Goal: Task Accomplishment & Management: Manage account settings

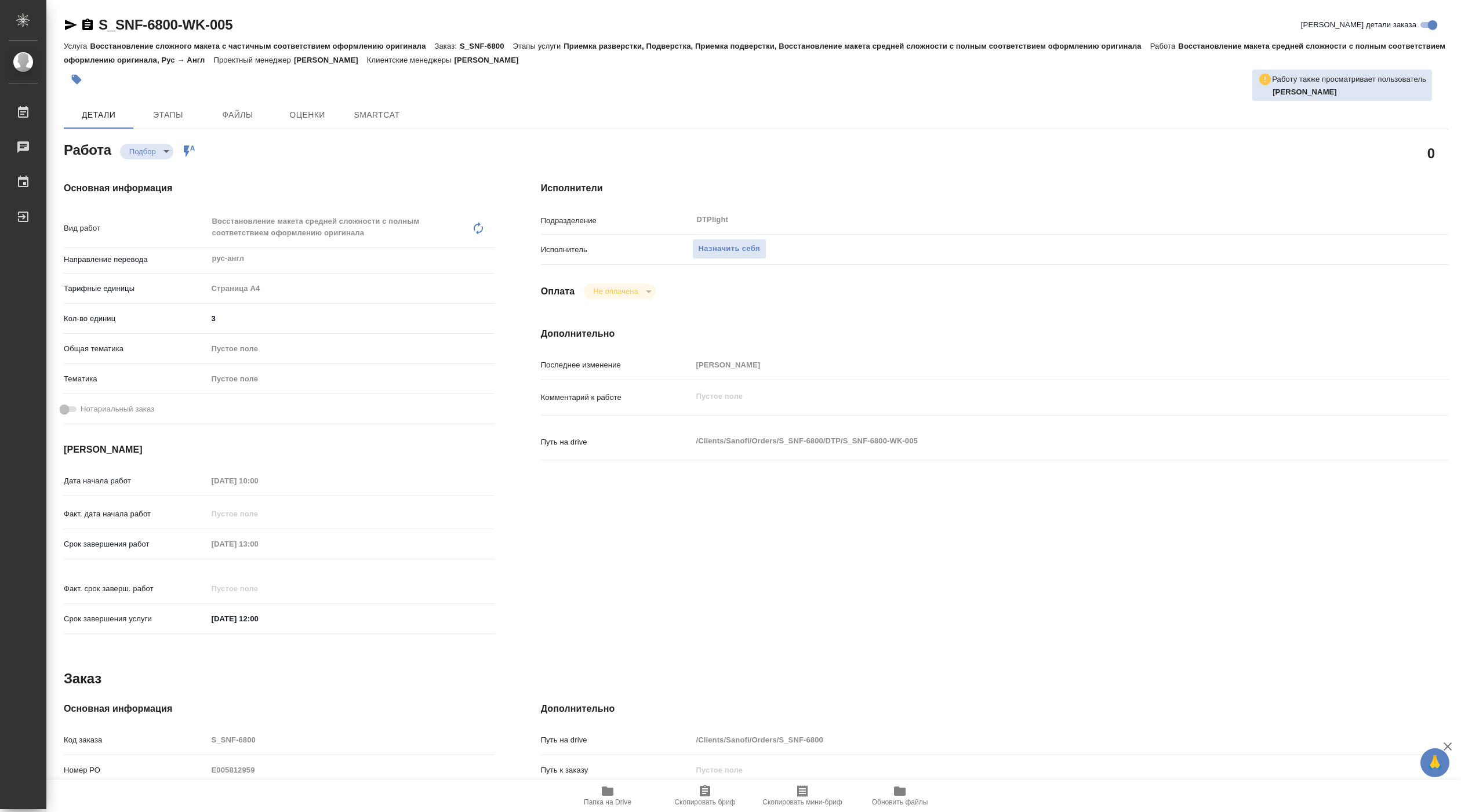
type textarea "x"
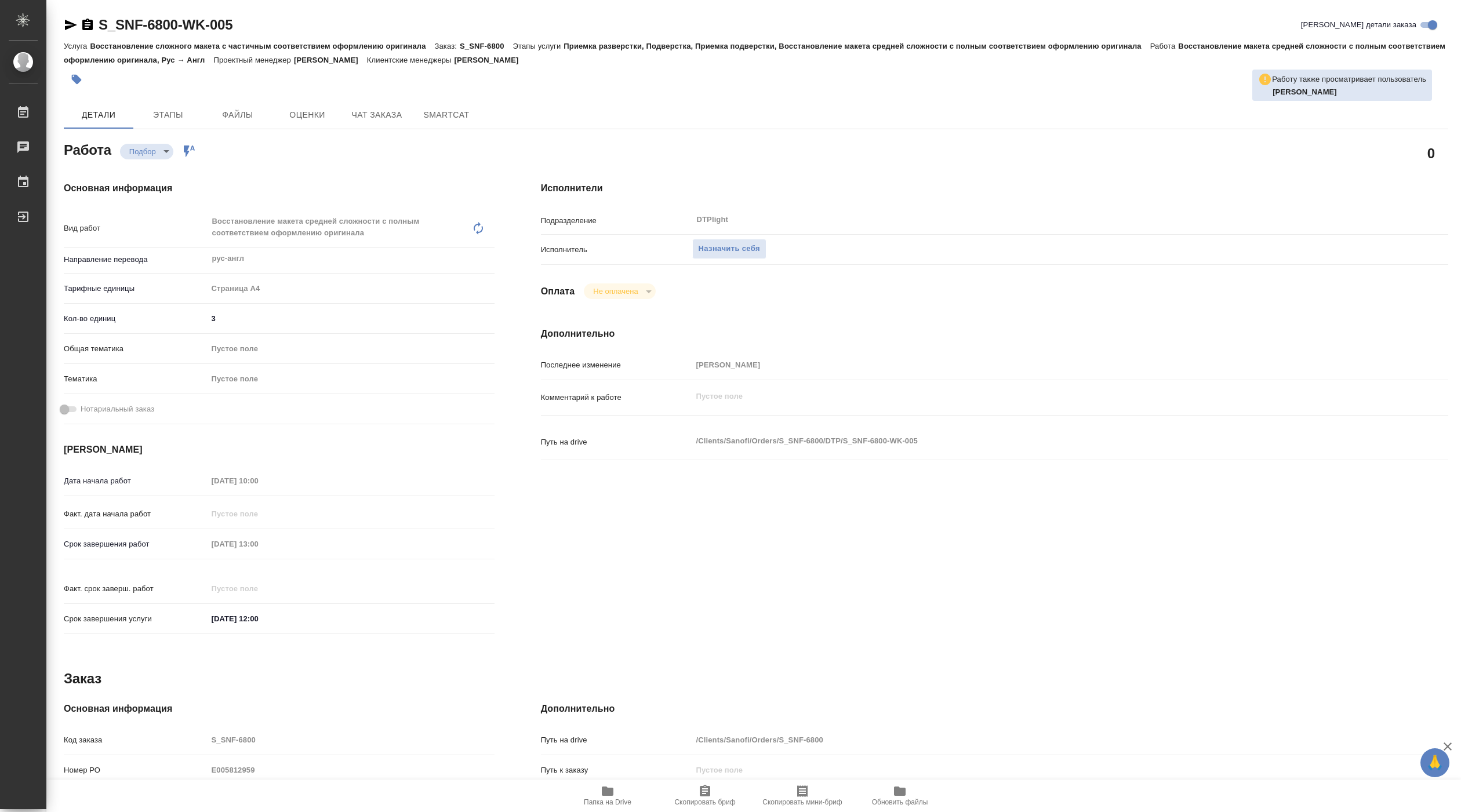
type textarea "x"
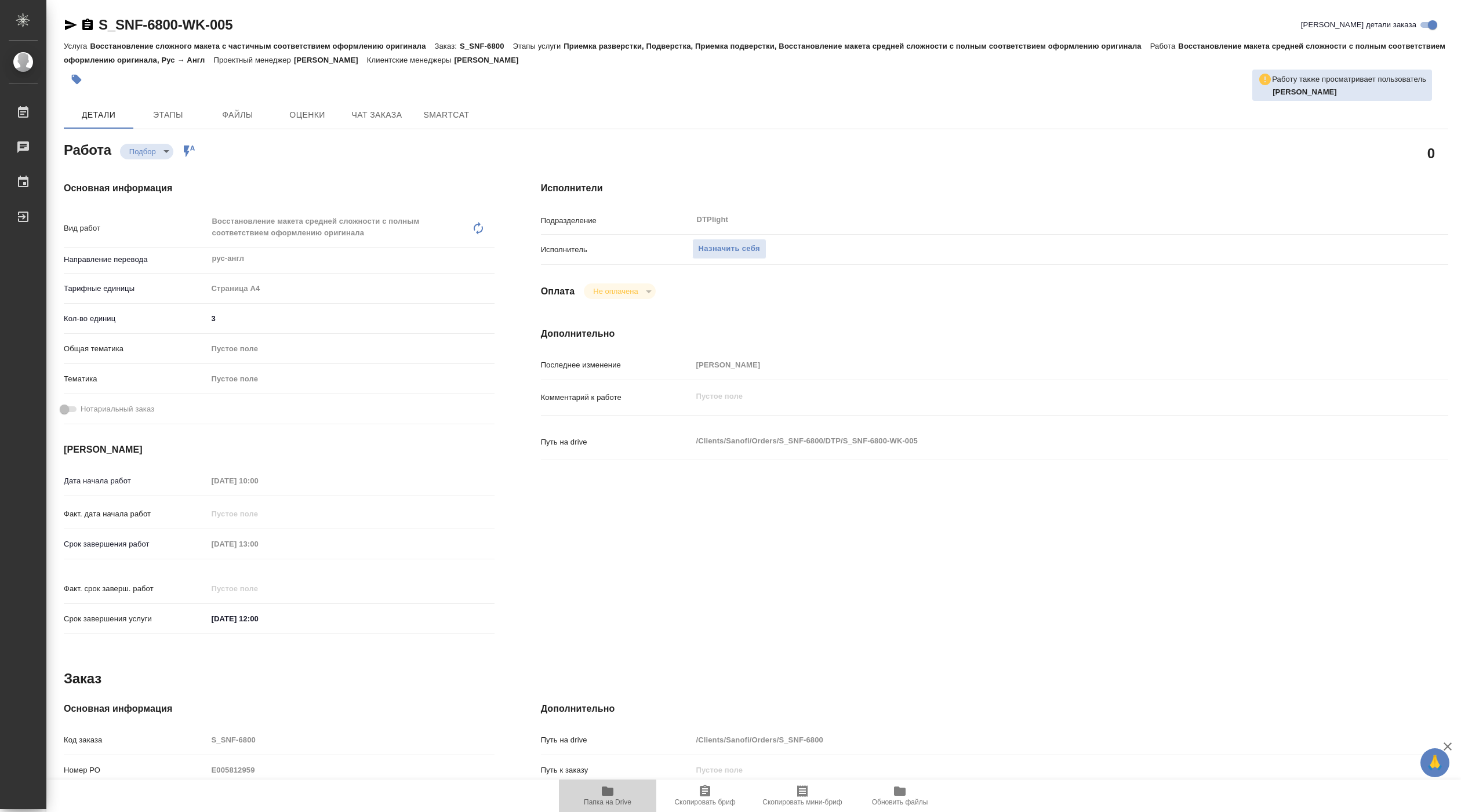
click at [621, 798] on span "Папка на Drive" at bounding box center [607, 802] width 48 height 8
type textarea "x"
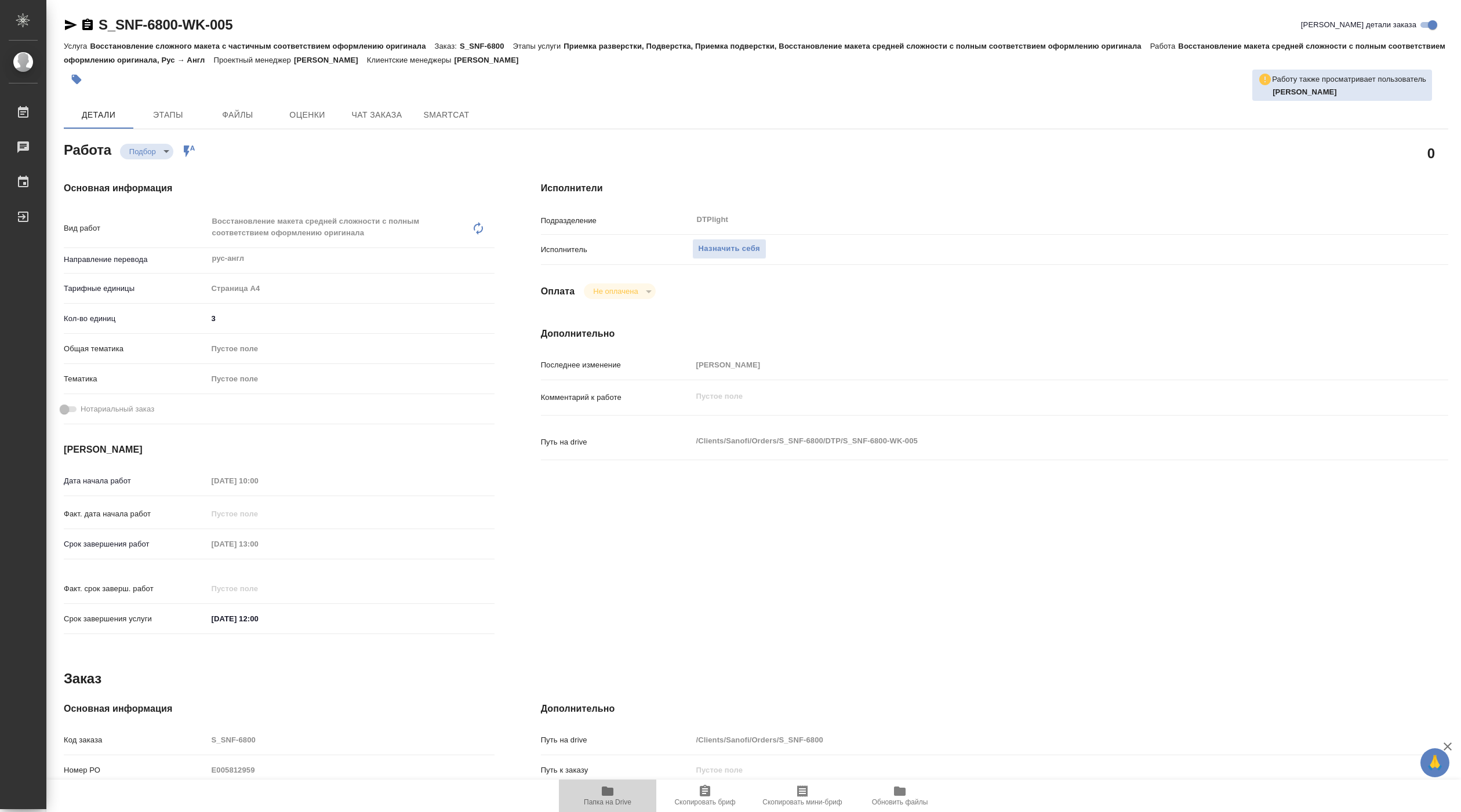
type textarea "x"
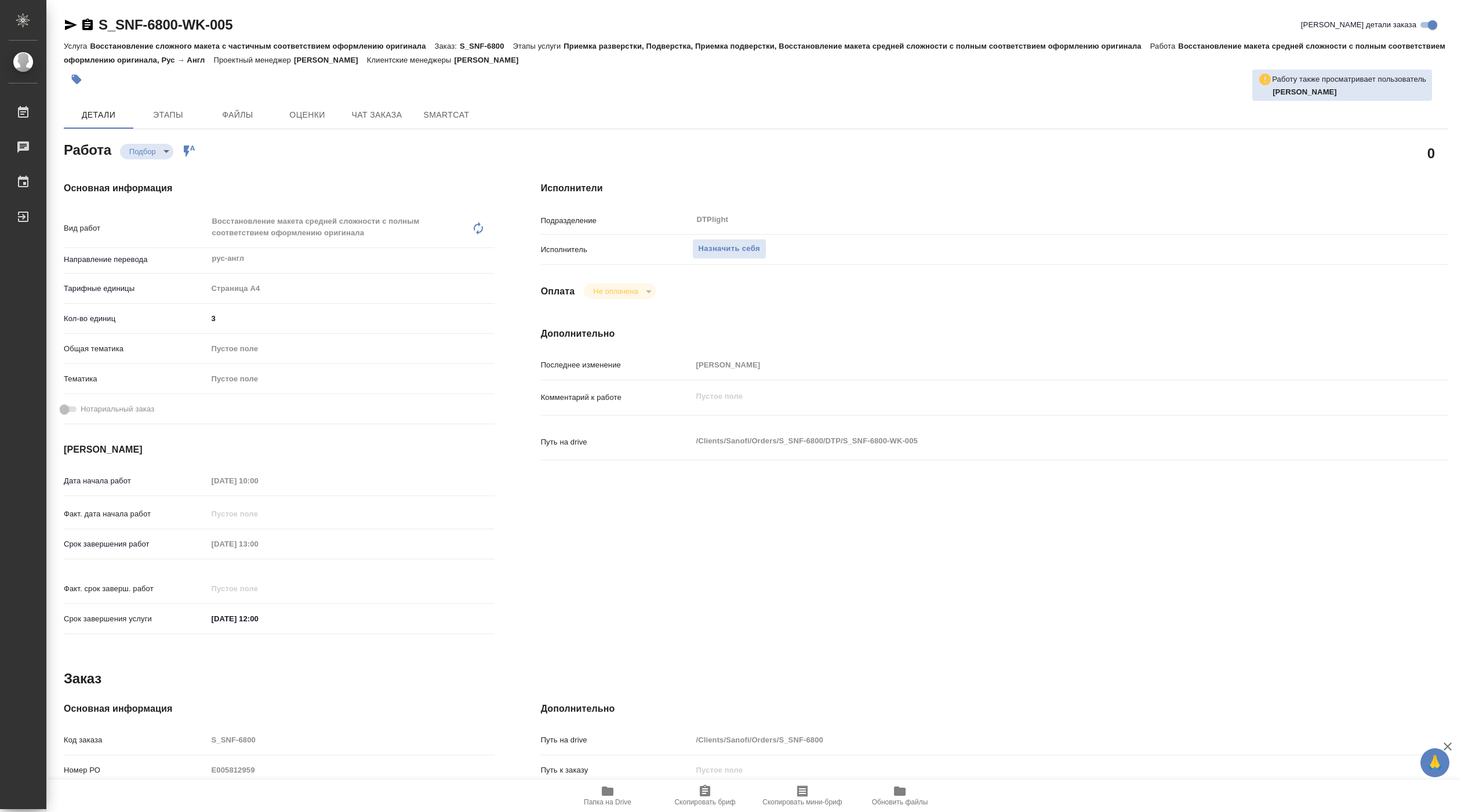
type textarea "x"
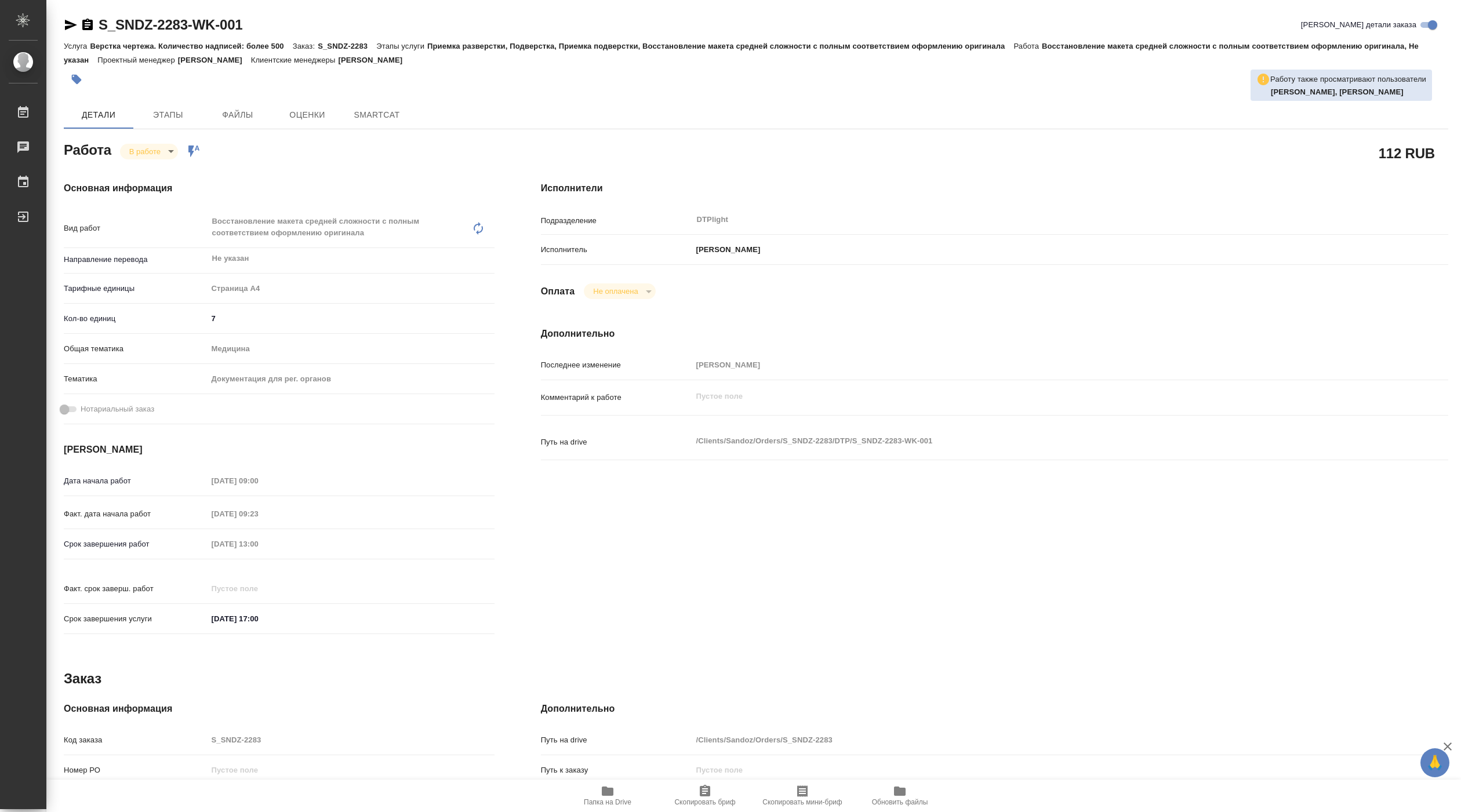
type textarea "x"
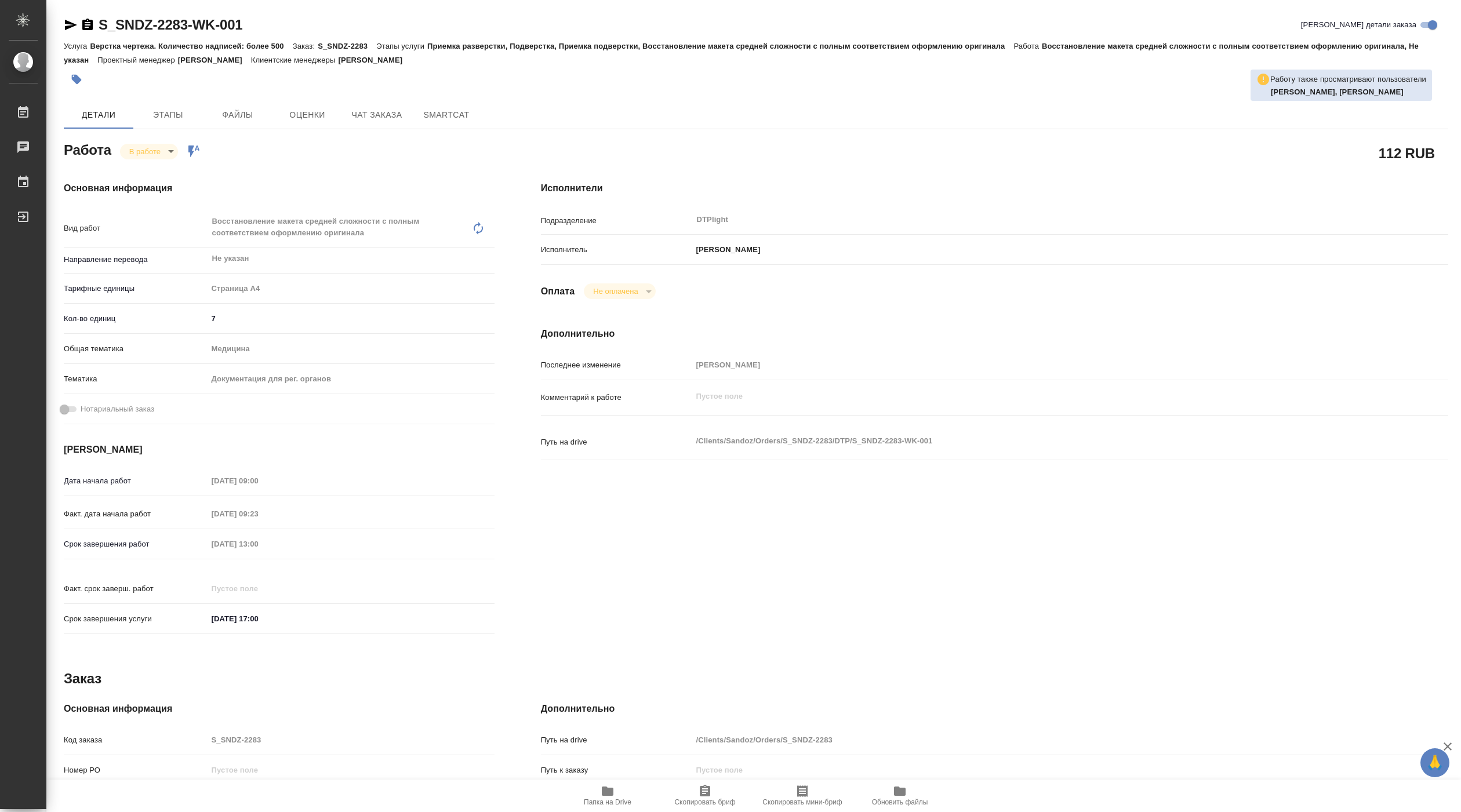
type textarea "x"
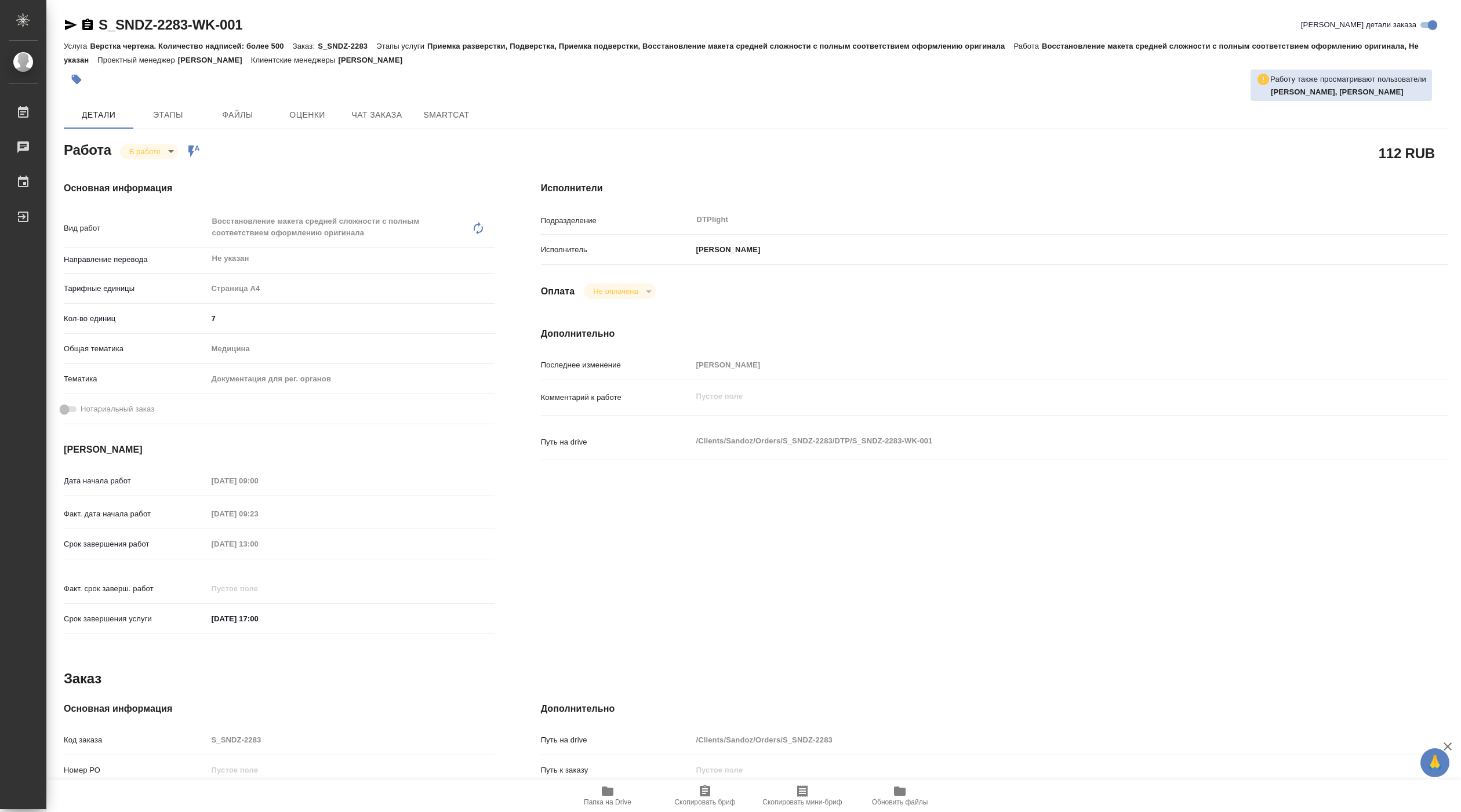
type textarea "x"
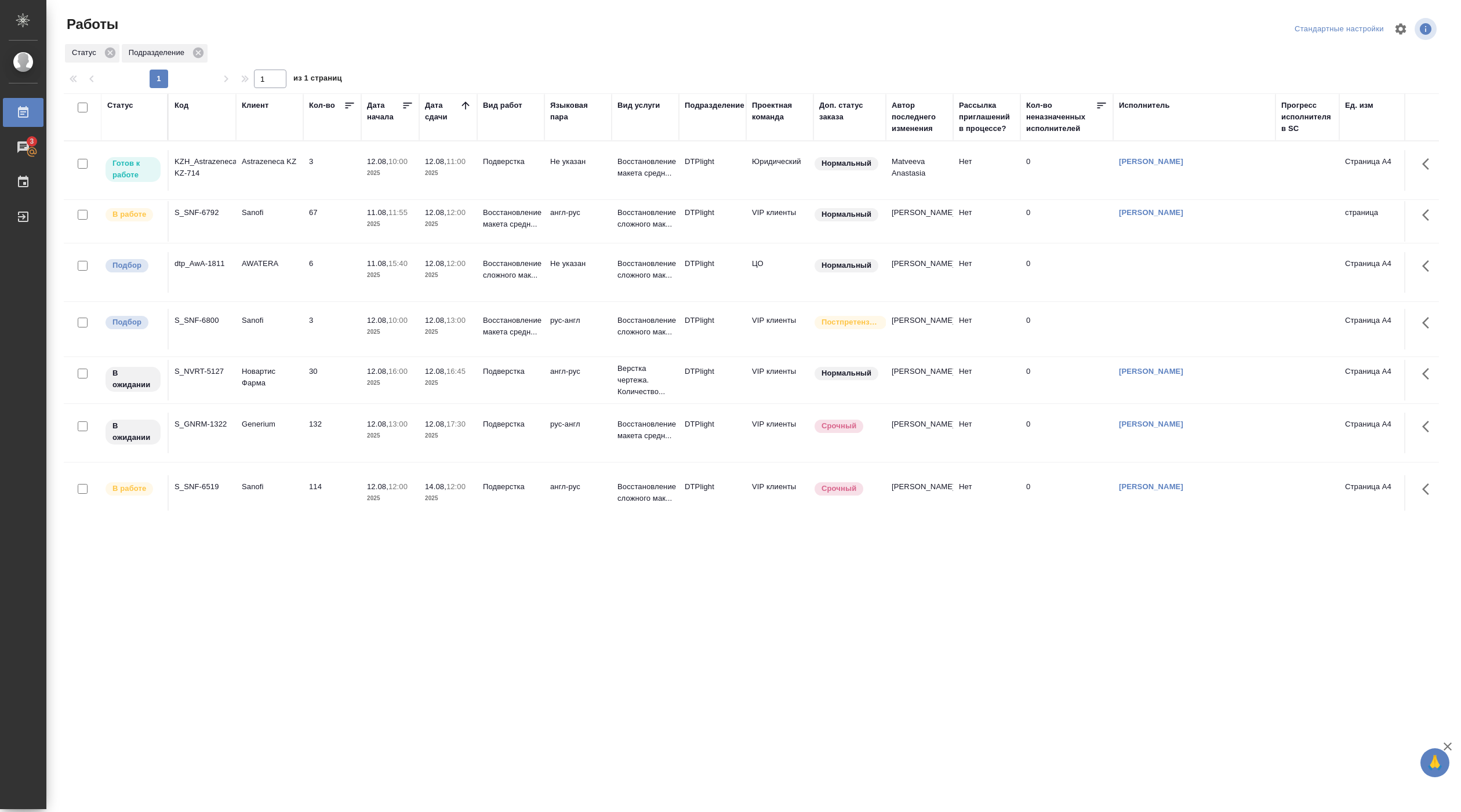
click at [326, 178] on td "3" at bounding box center [332, 169] width 58 height 40
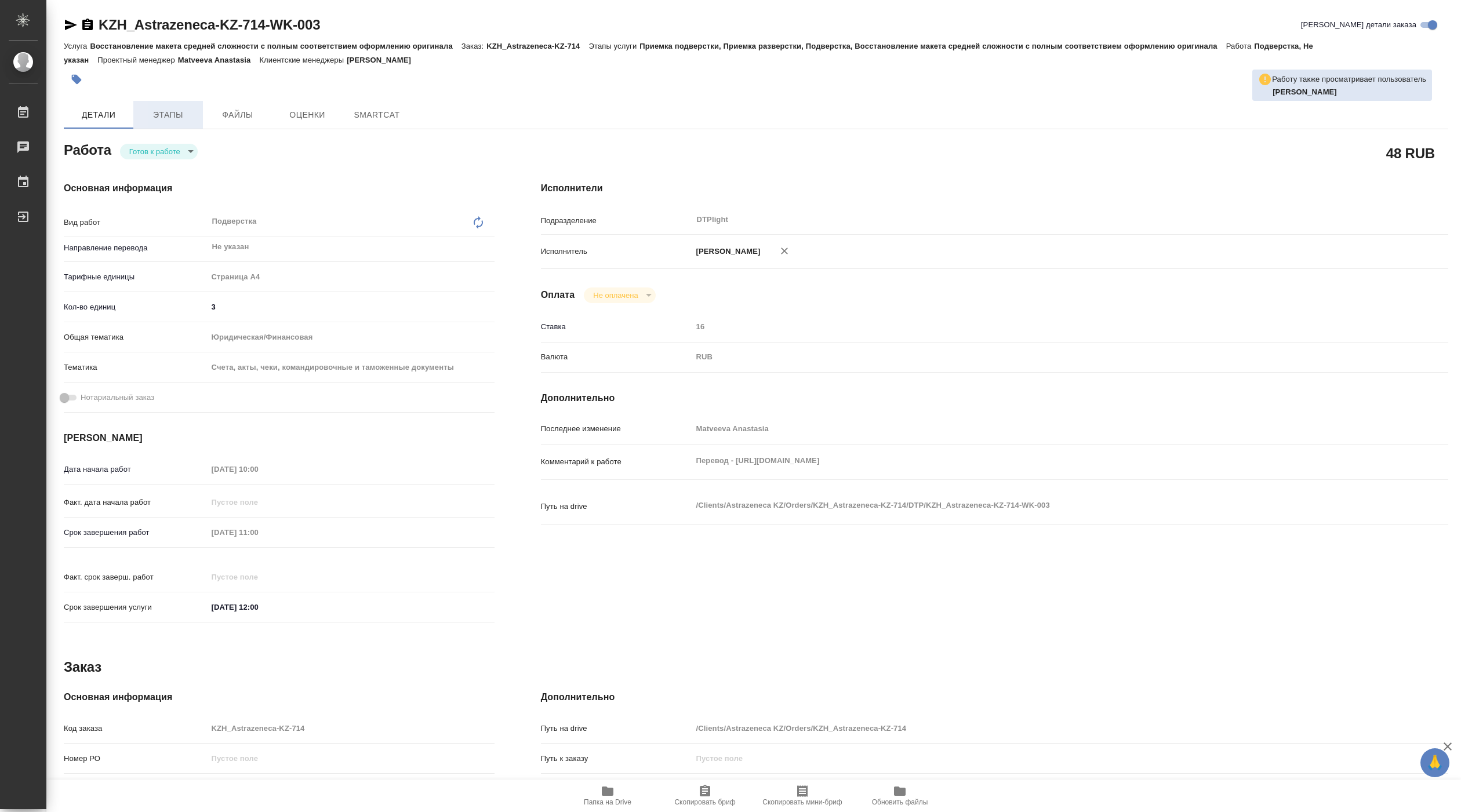
type textarea "x"
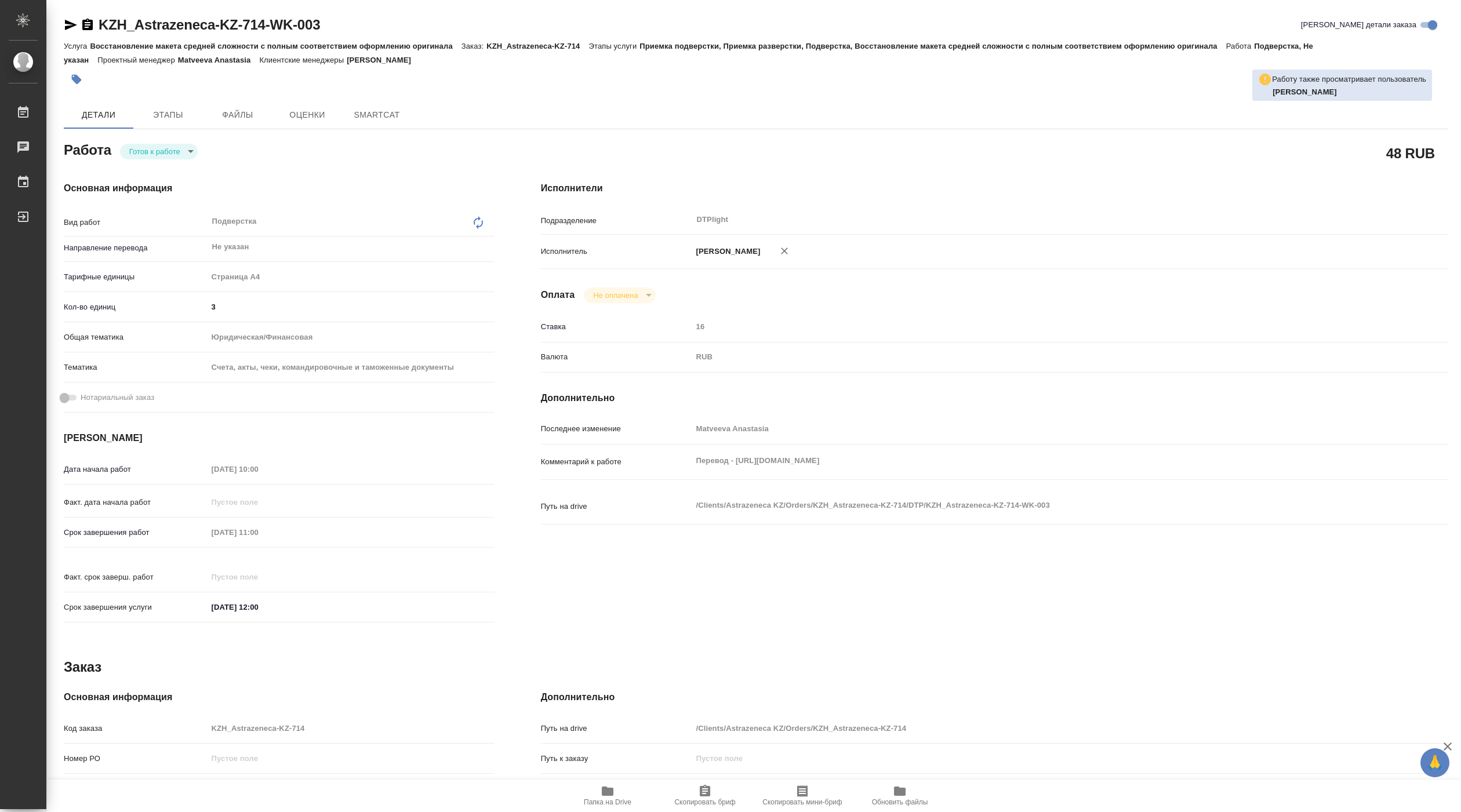
type textarea "x"
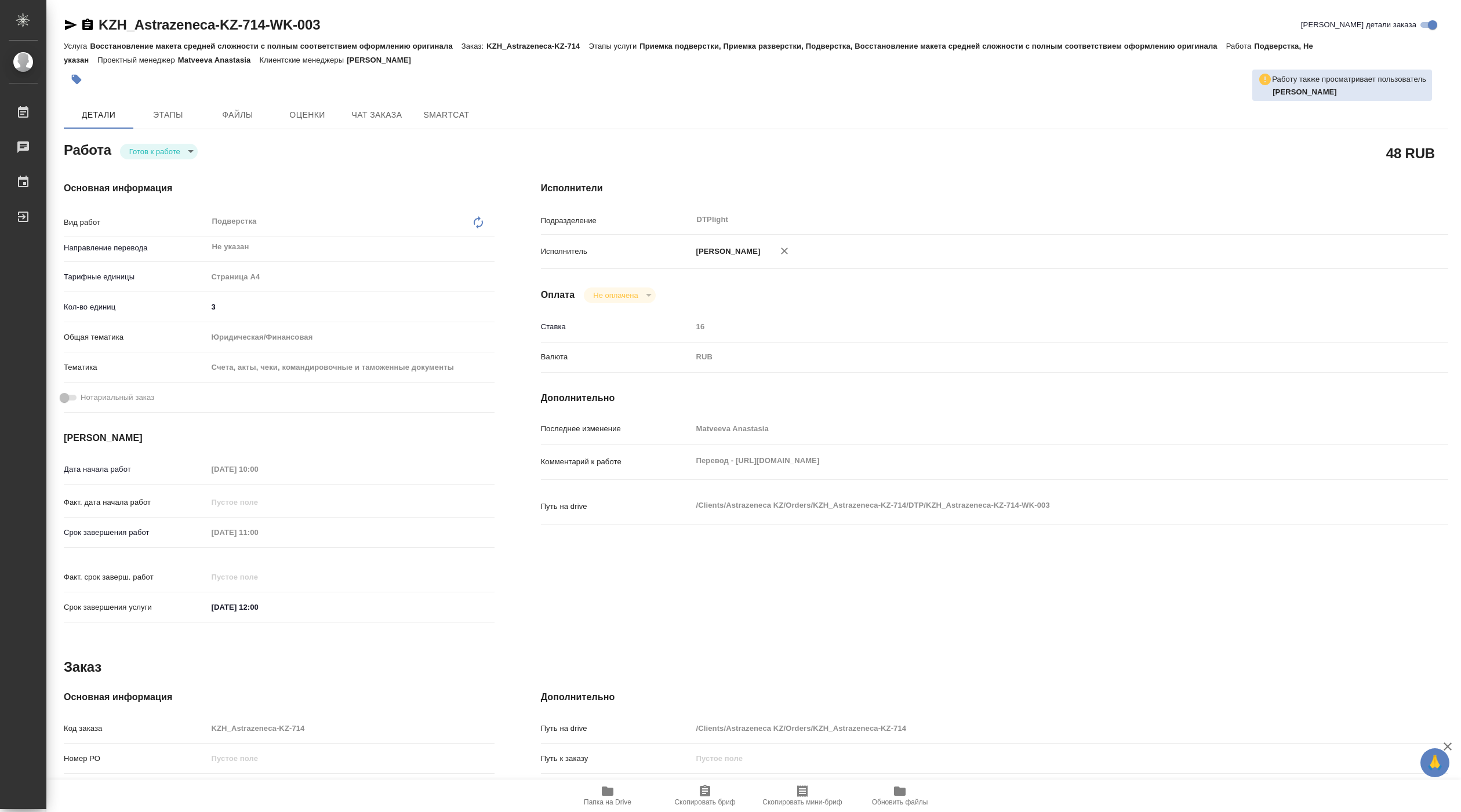
type textarea "x"
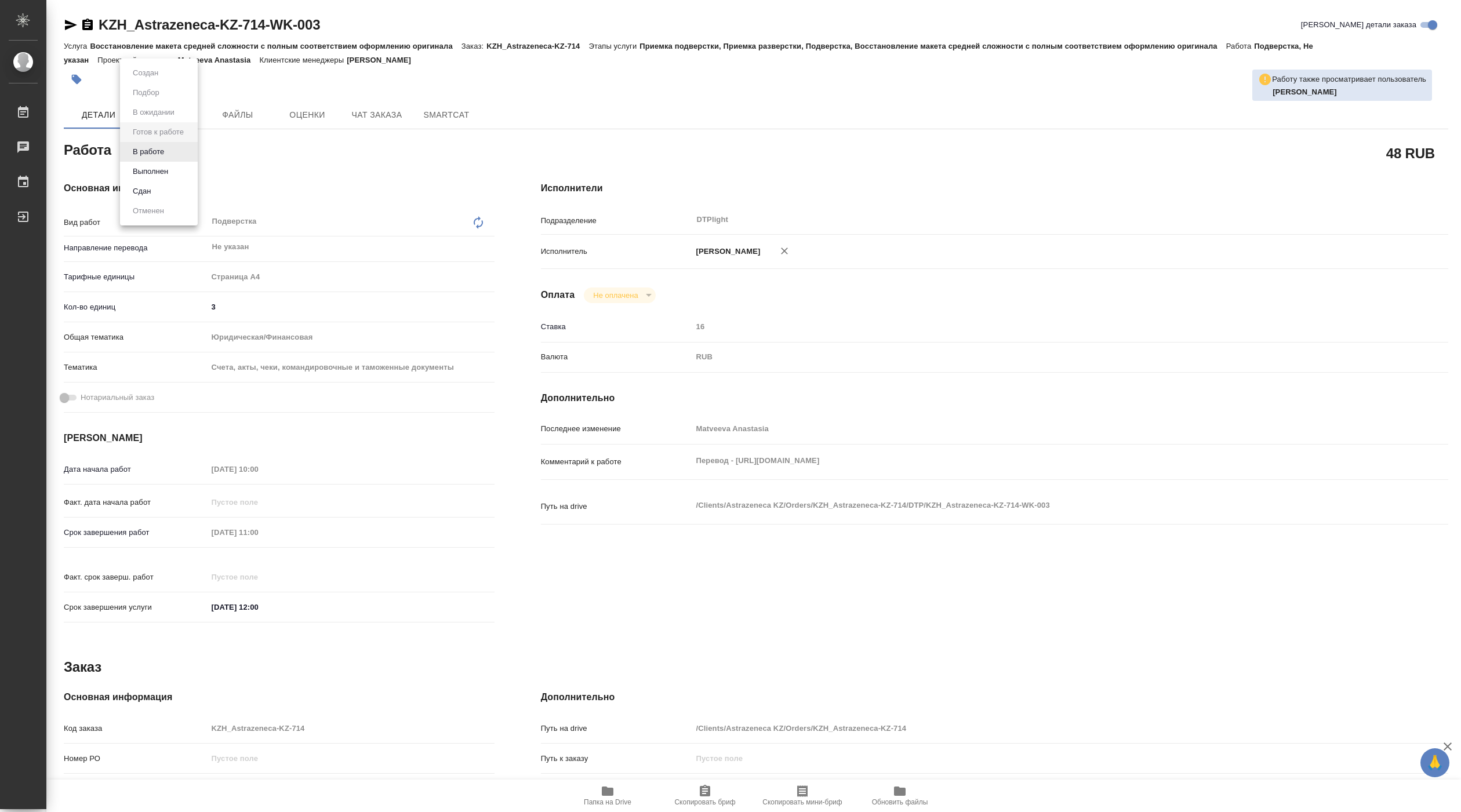
click at [159, 152] on body "🙏 .cls-1 fill:#fff; AWATERA [PERSON_NAME] Чаты График Выйти KZH_Astrazeneca-KZ-…" at bounding box center [730, 406] width 1461 height 812
click at [161, 152] on button "В работе" at bounding box center [148, 152] width 38 height 13
type textarea "x"
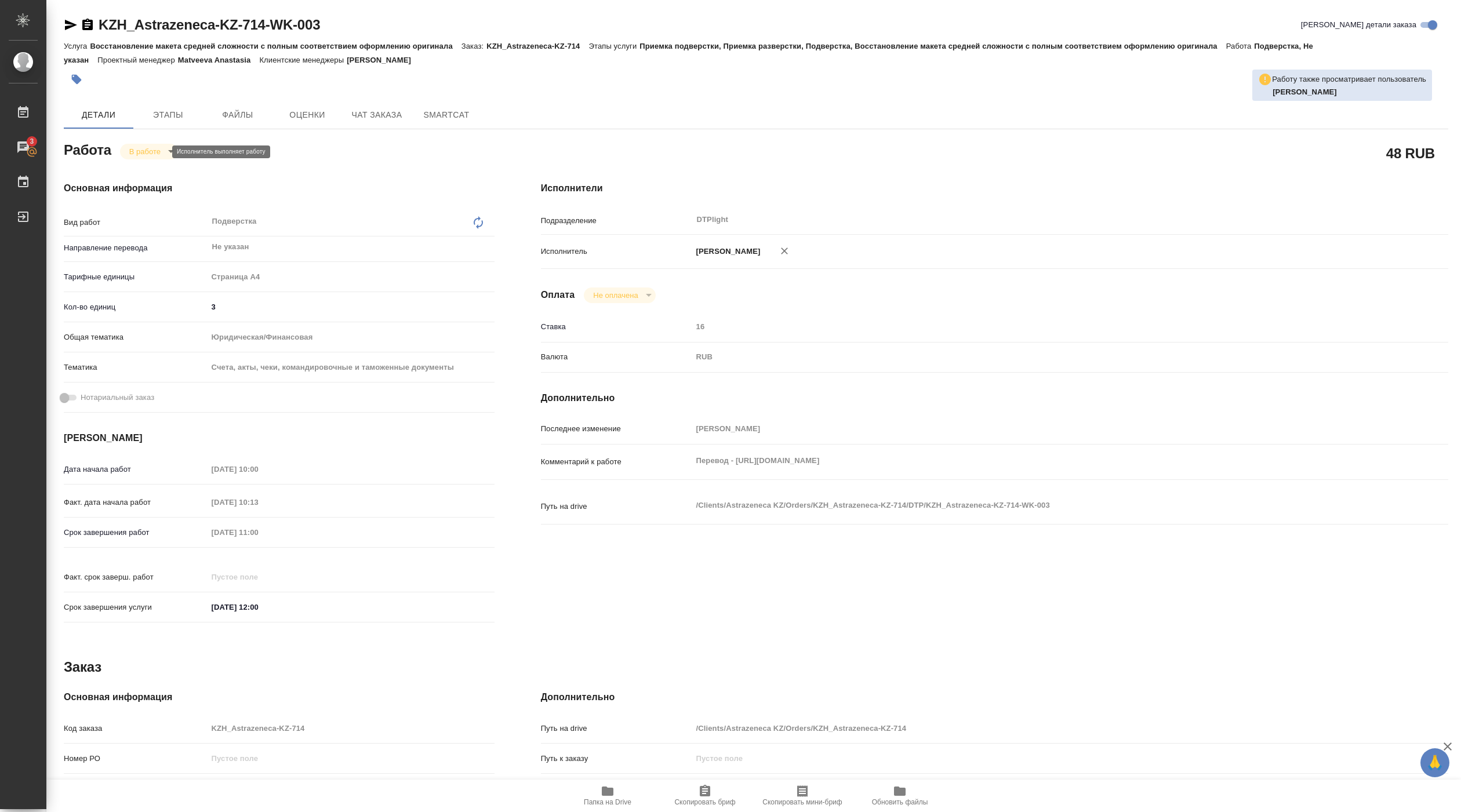
type textarea "x"
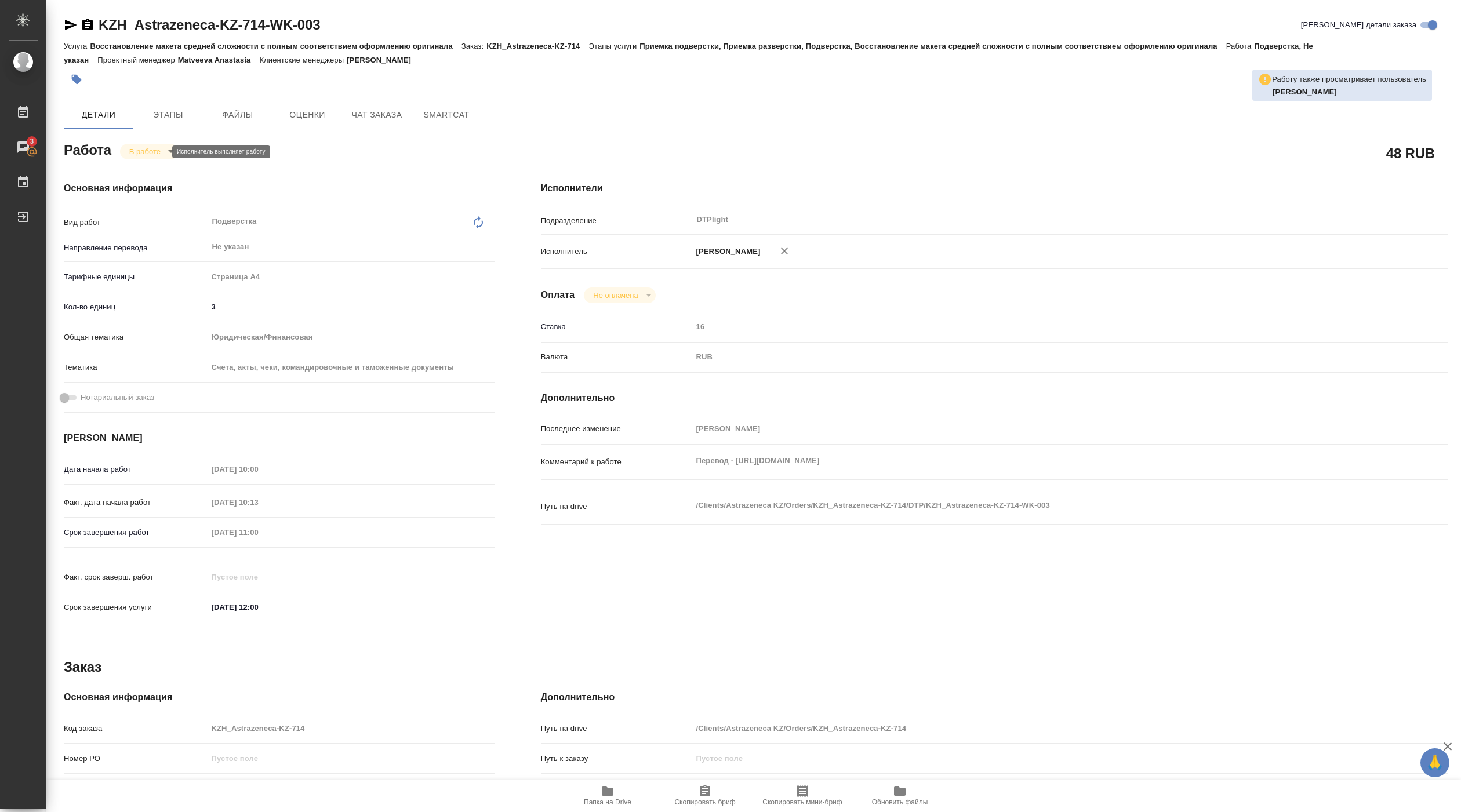
type textarea "x"
click at [627, 798] on span "Папка на Drive" at bounding box center [607, 802] width 48 height 8
click at [735, 474] on div "Перевод - https://drive.awatera.com/s/Wb7zdNzoqk9PGmm x" at bounding box center [1032, 461] width 680 height 25
click at [618, 805] on span "Папка на Drive" at bounding box center [607, 802] width 48 height 8
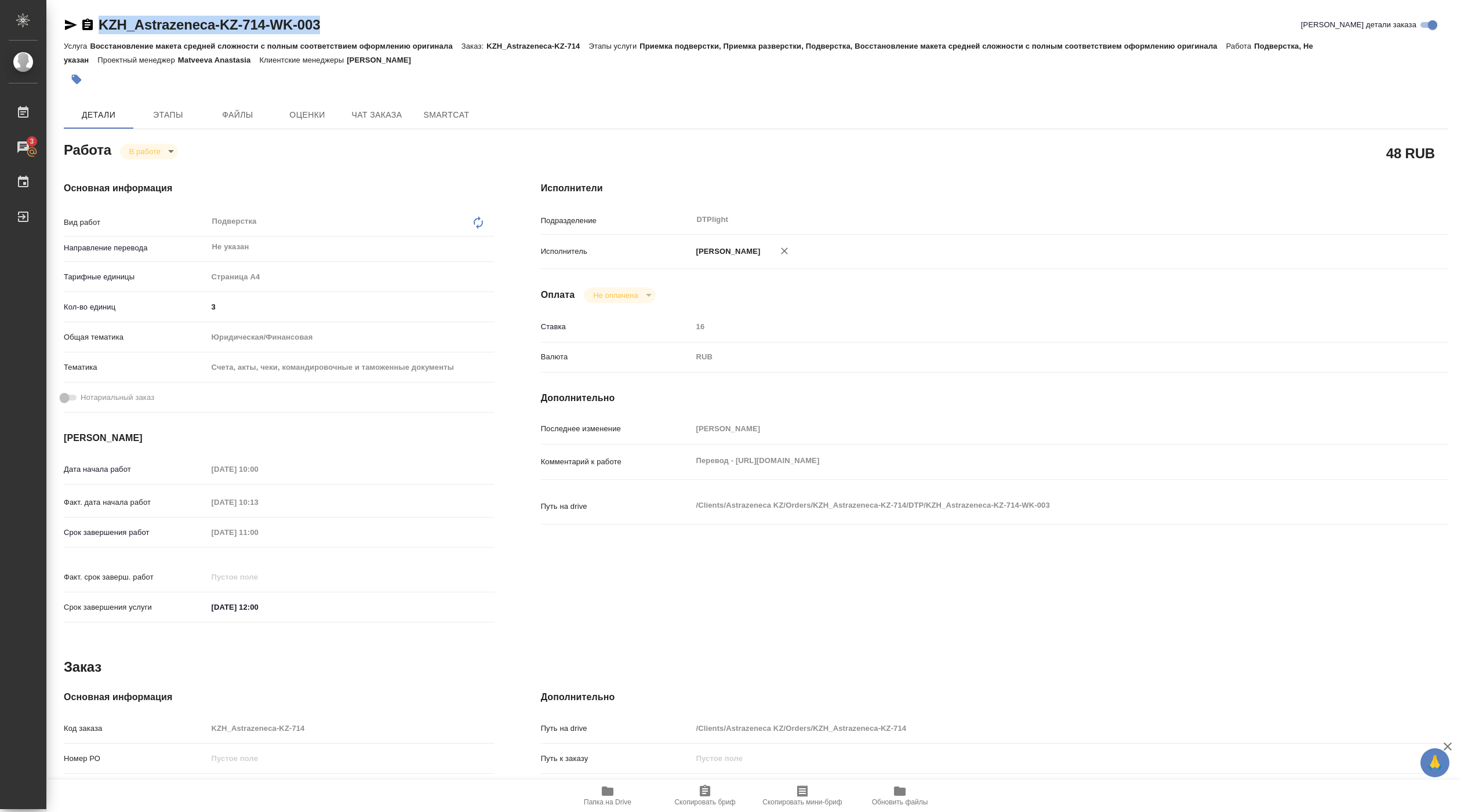
drag, startPoint x: 95, startPoint y: 30, endPoint x: 331, endPoint y: 6, distance: 237.2
click at [331, 6] on div "KZH_Astrazeneca-KZ-714-WK-003 Кратко детали заказа Услуга Восстановление макета…" at bounding box center [755, 500] width 1397 height 1000
copy link "KZH_Astrazeneca-KZ-714-WK-003"
click at [164, 152] on body "🙏 .cls-1 fill:#fff; AWATERA Pankina Anna Работы 3 Чаты График Выйти KZH_Astraze…" at bounding box center [730, 406] width 1461 height 812
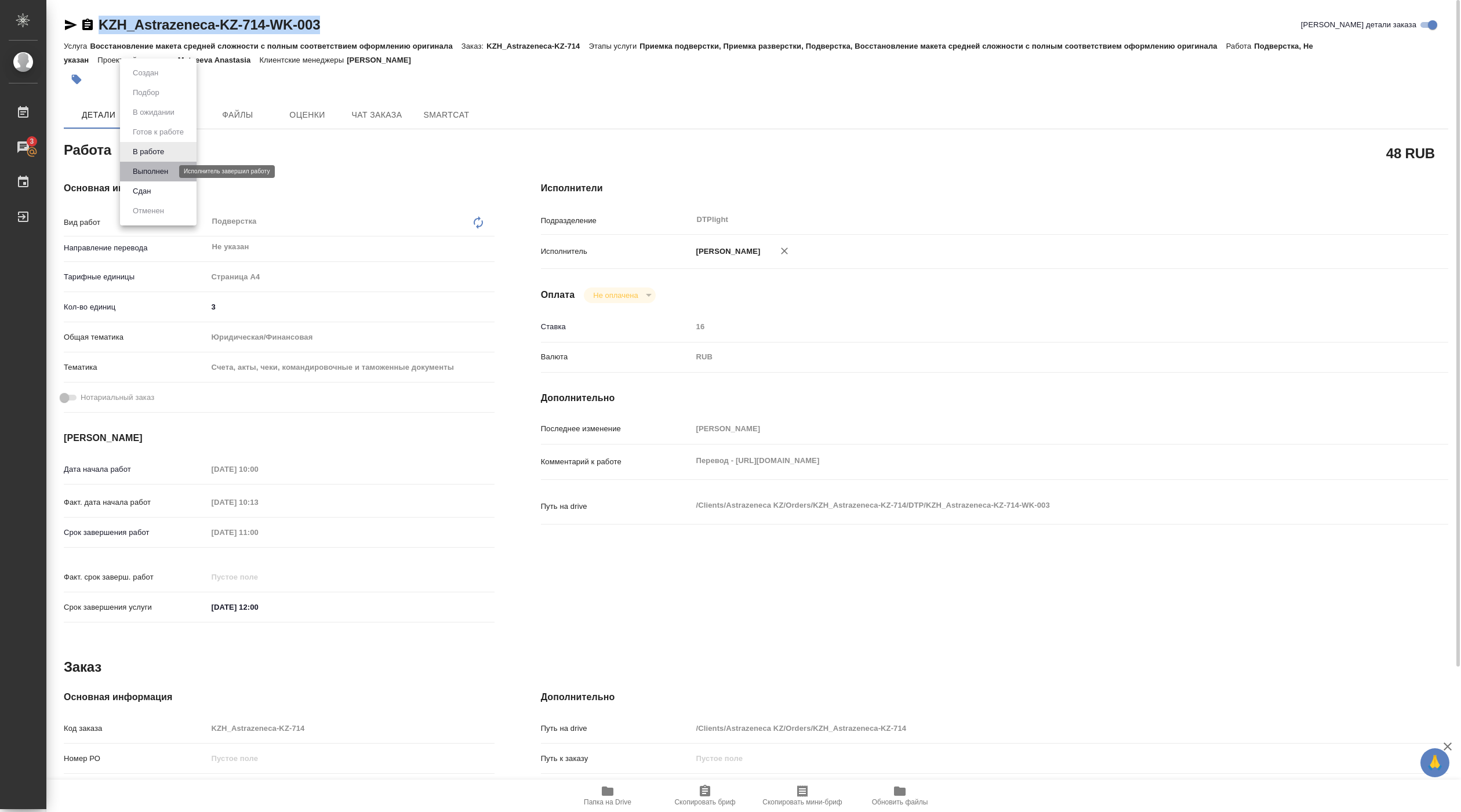
click at [162, 172] on button "Выполнен" at bounding box center [150, 172] width 42 height 13
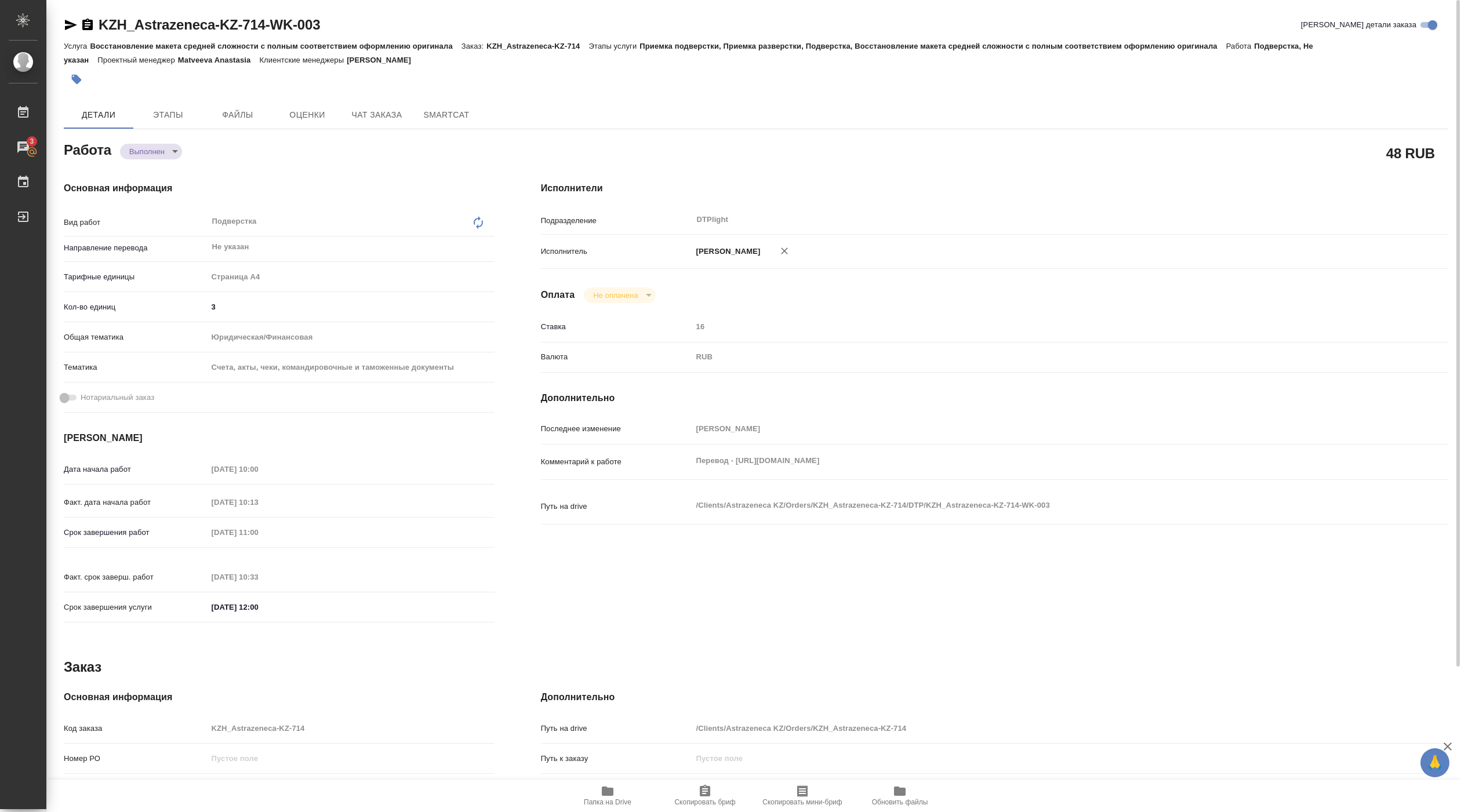
type textarea "x"
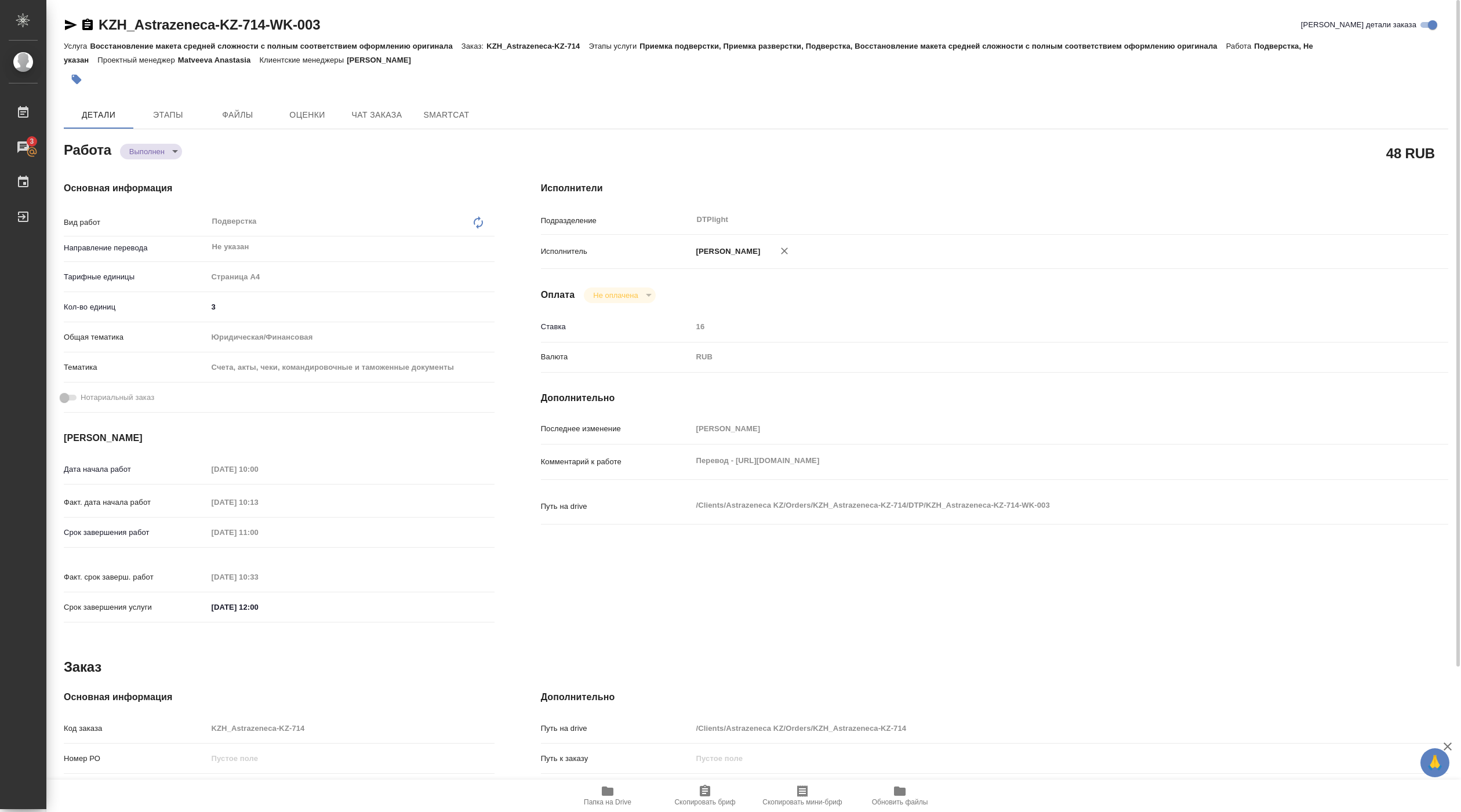
type textarea "x"
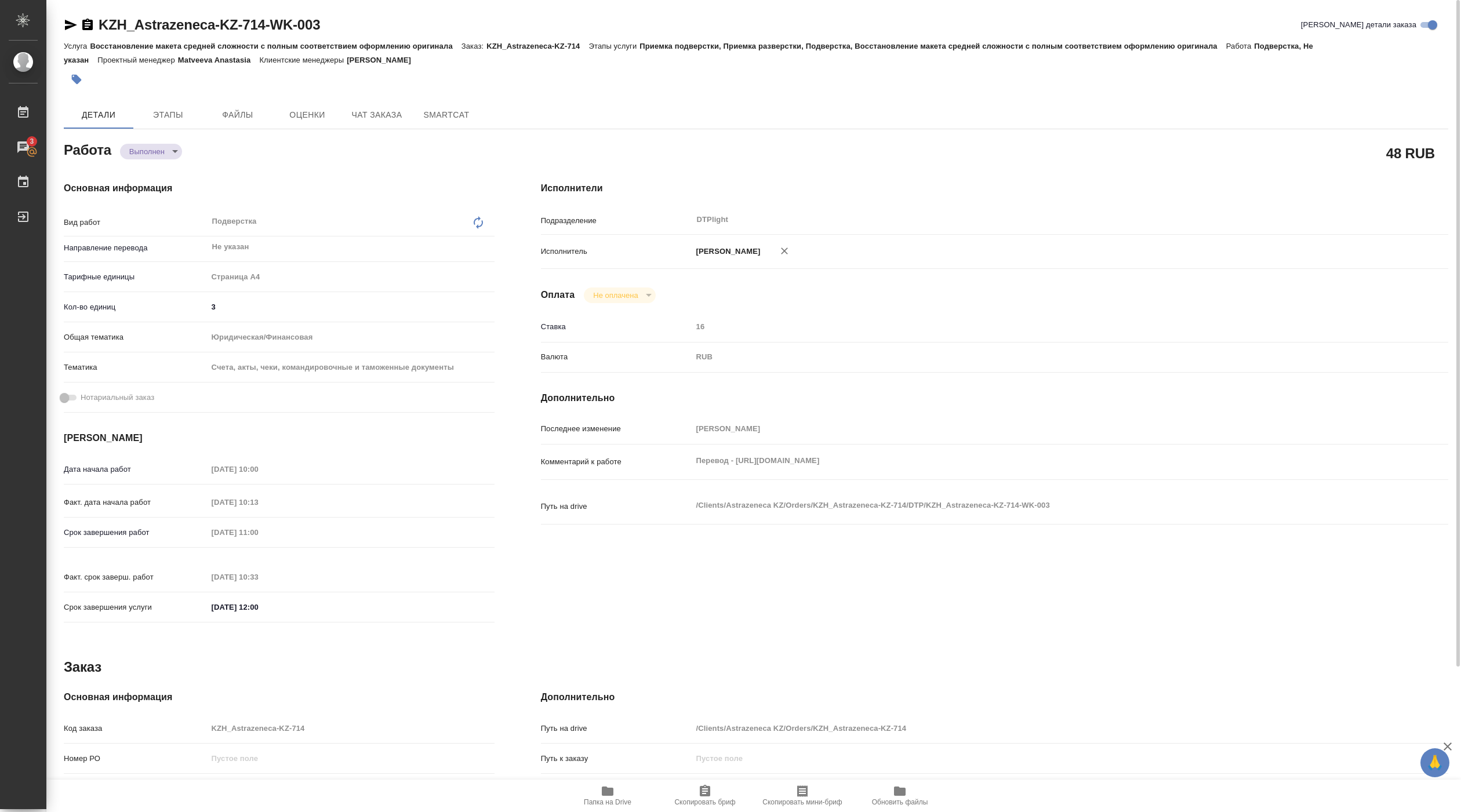
type textarea "x"
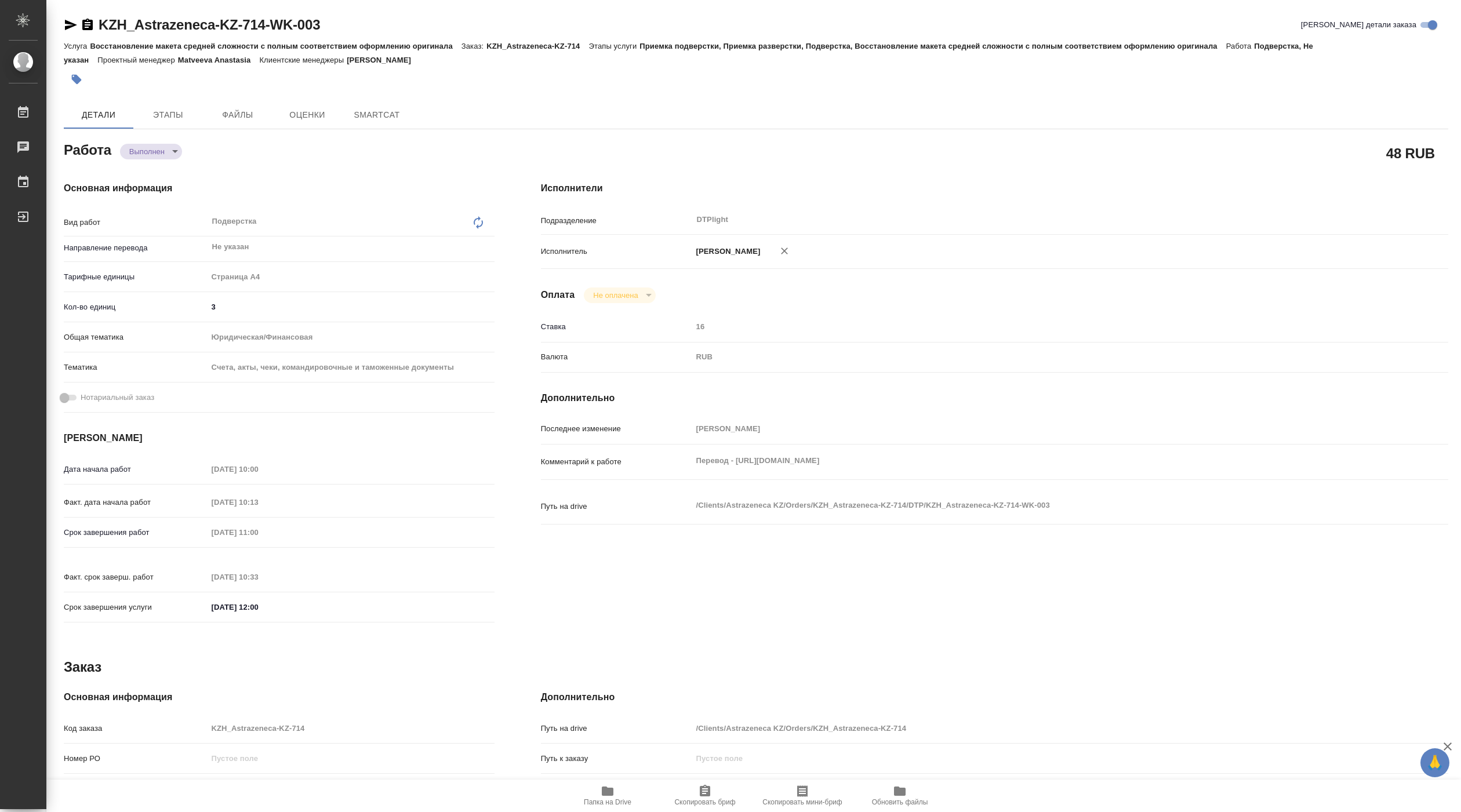
type textarea "x"
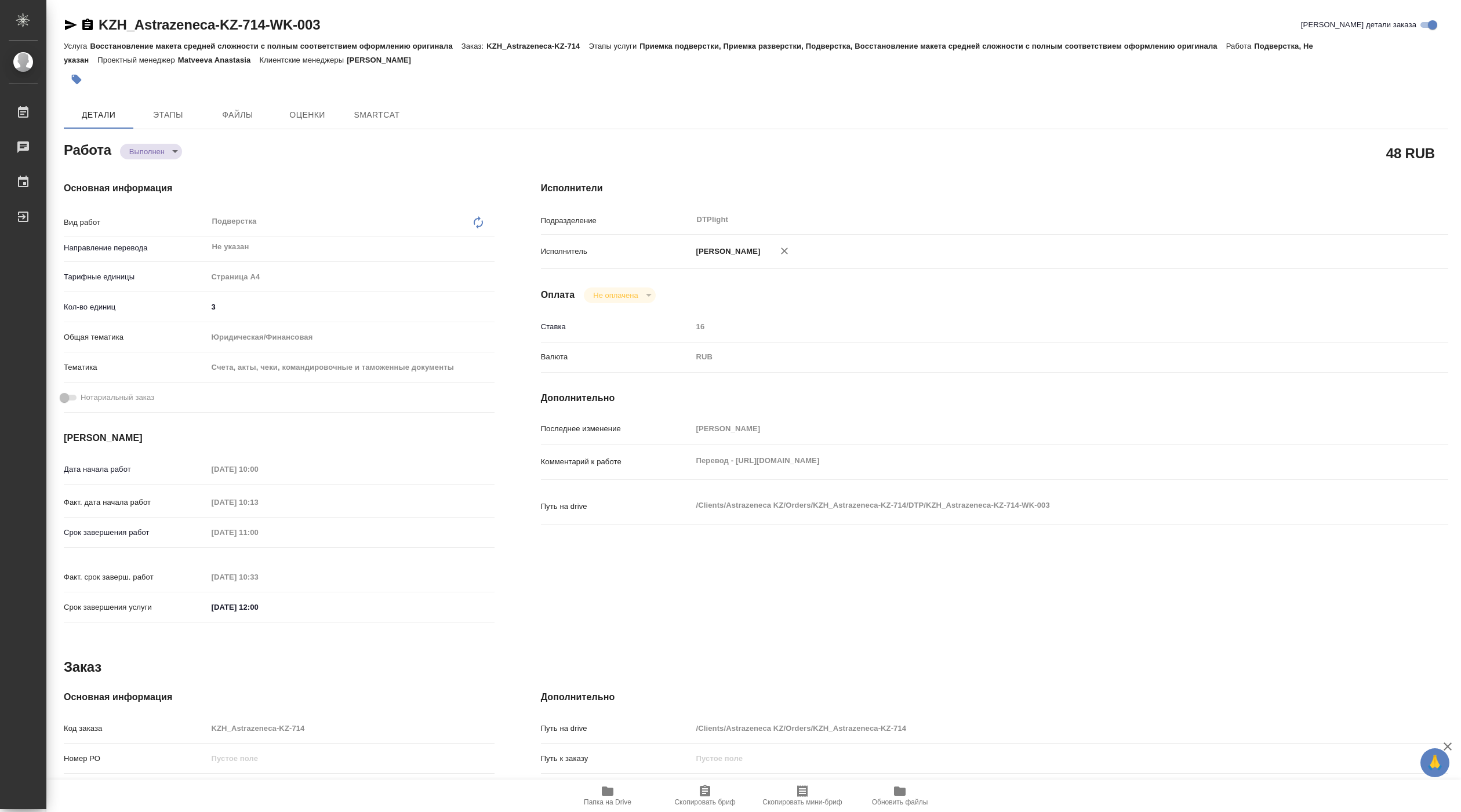
type textarea "x"
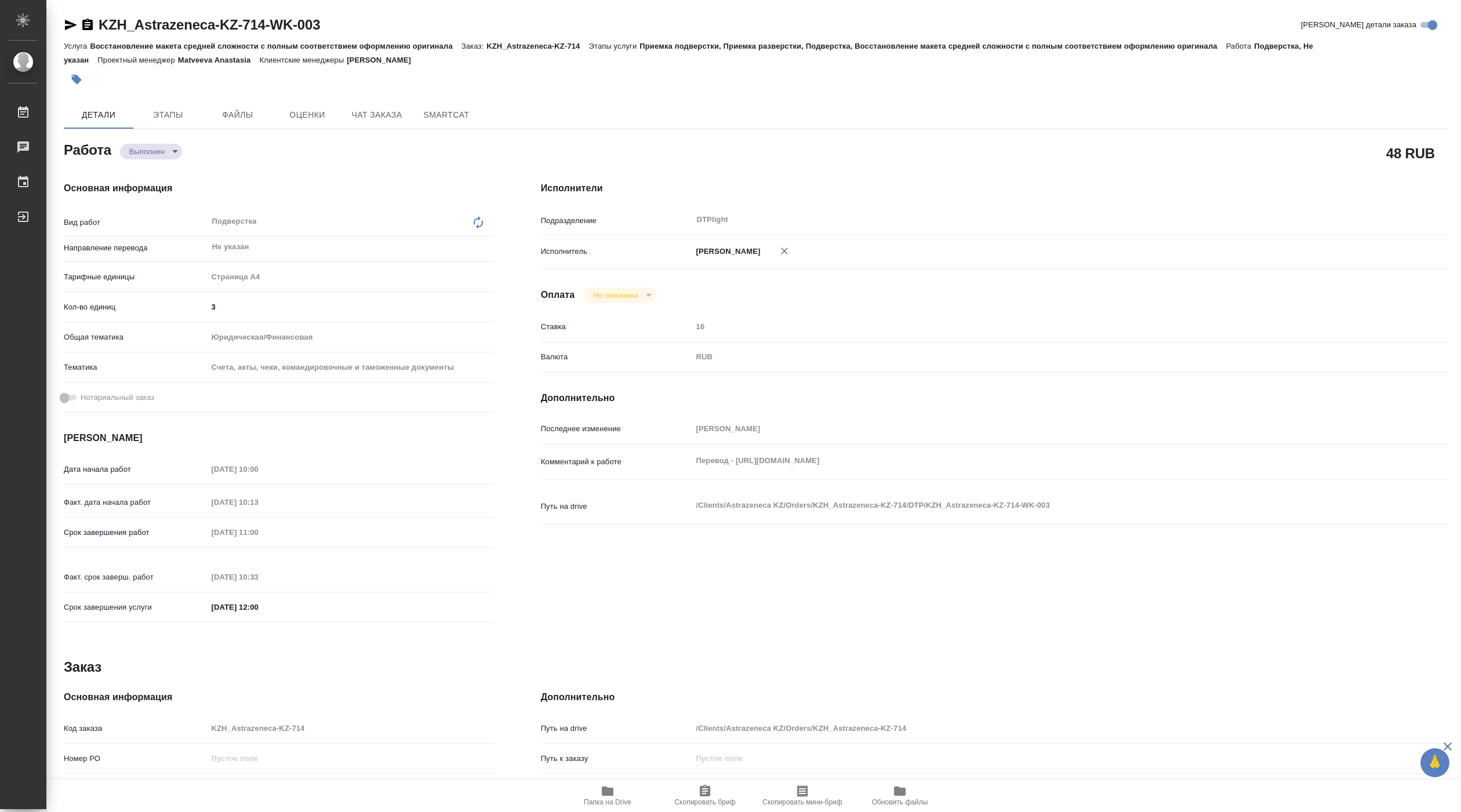
type textarea "x"
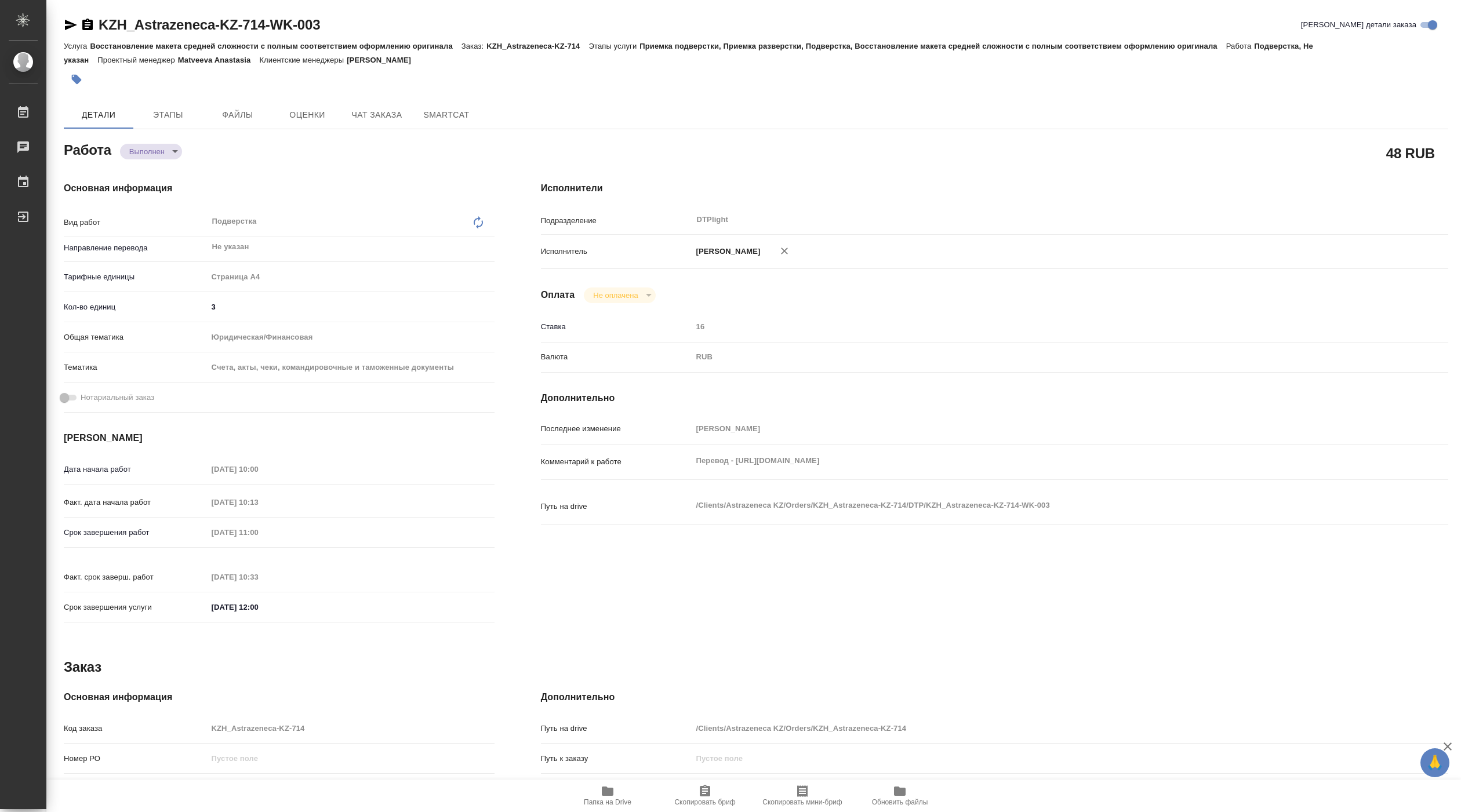
type textarea "x"
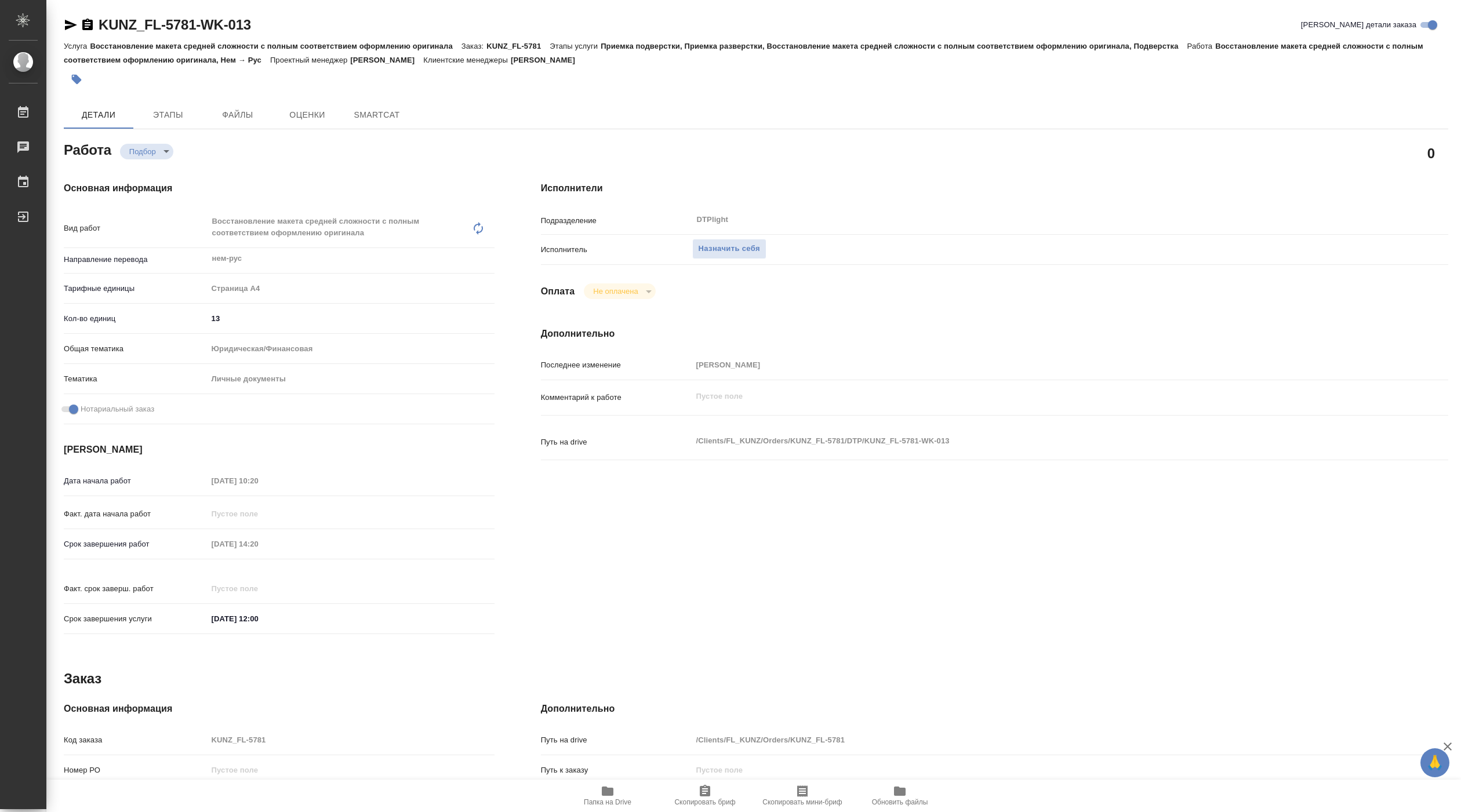
type textarea "x"
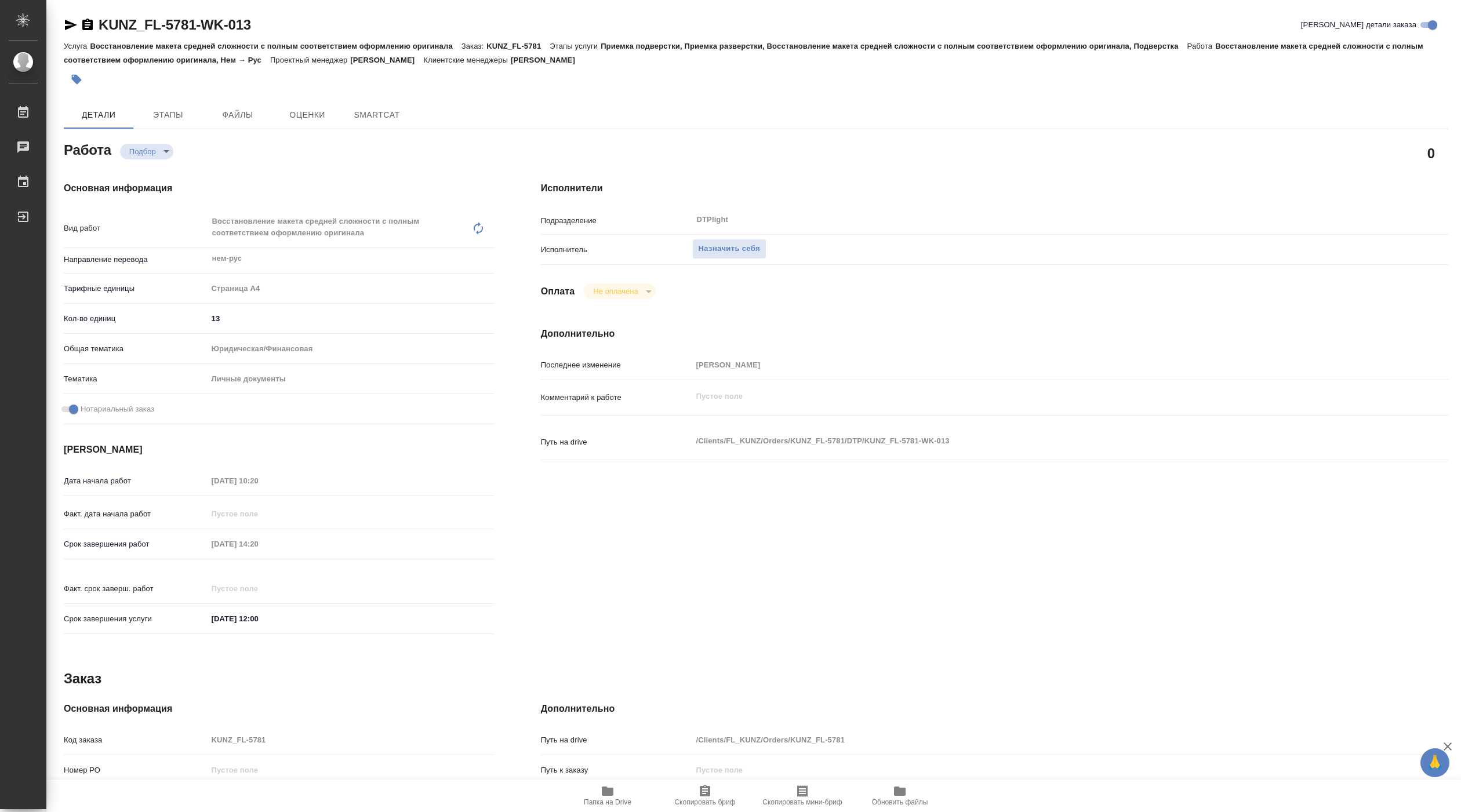
type textarea "x"
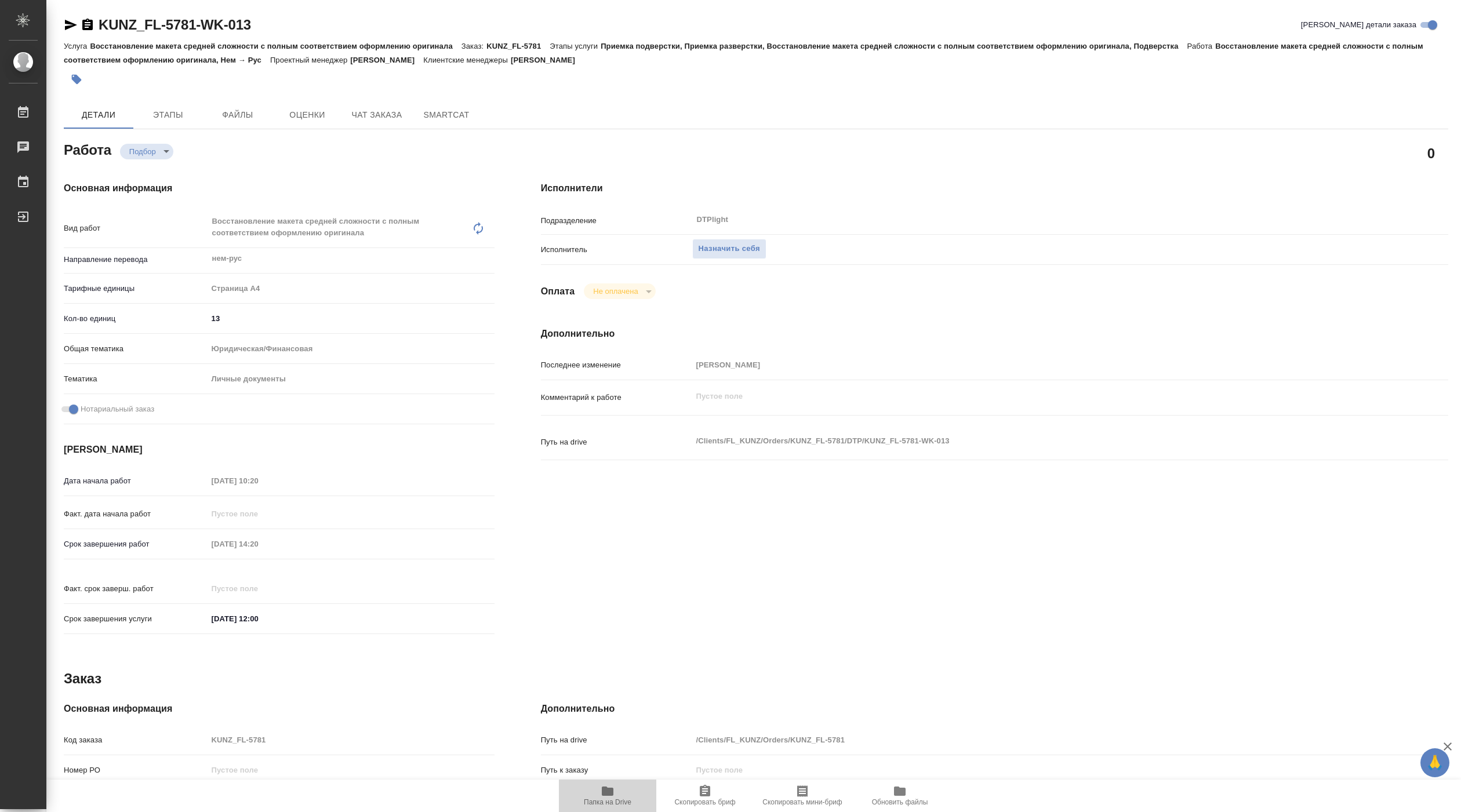
click at [604, 794] on icon "button" at bounding box center [607, 791] width 11 height 9
type textarea "x"
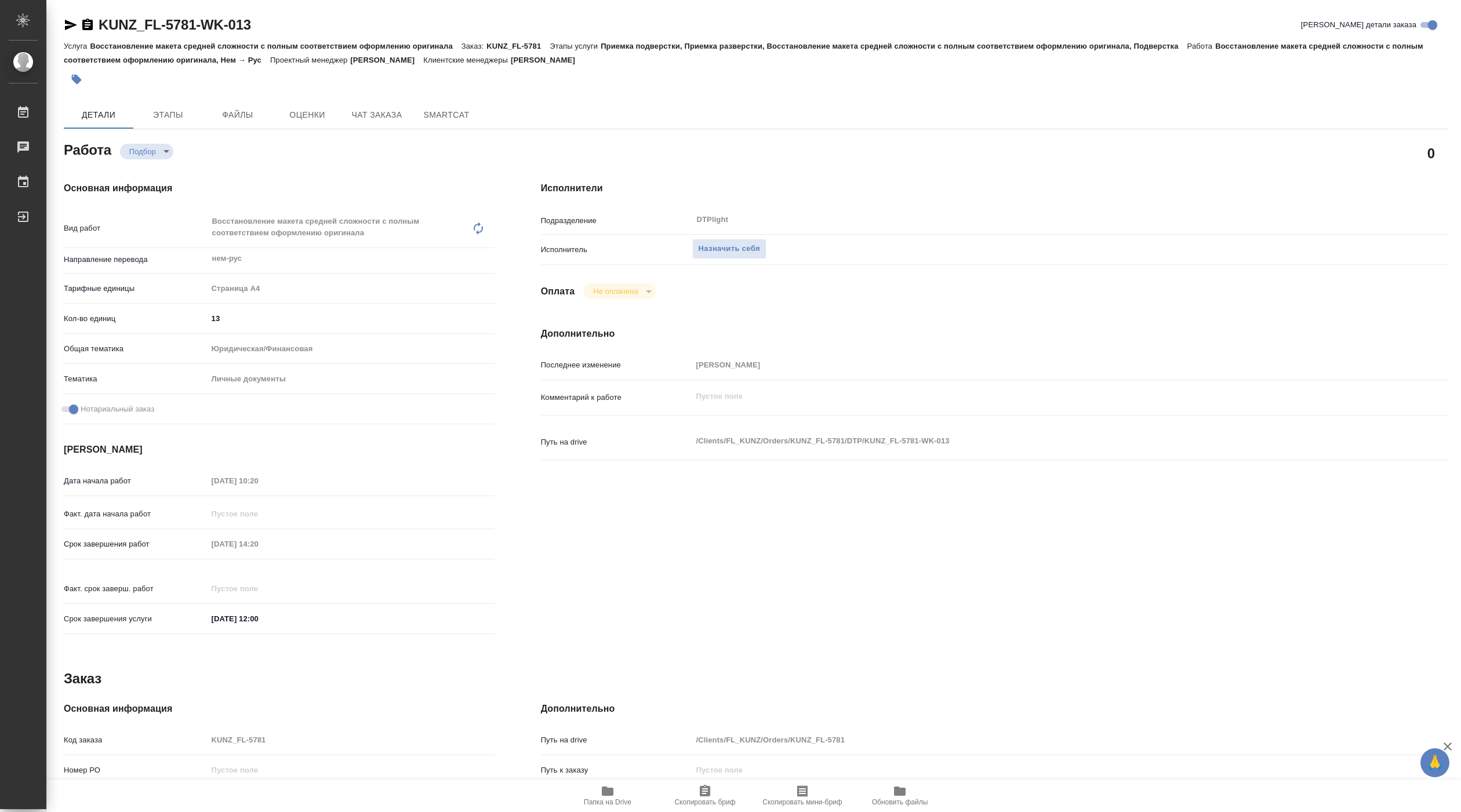
type textarea "x"
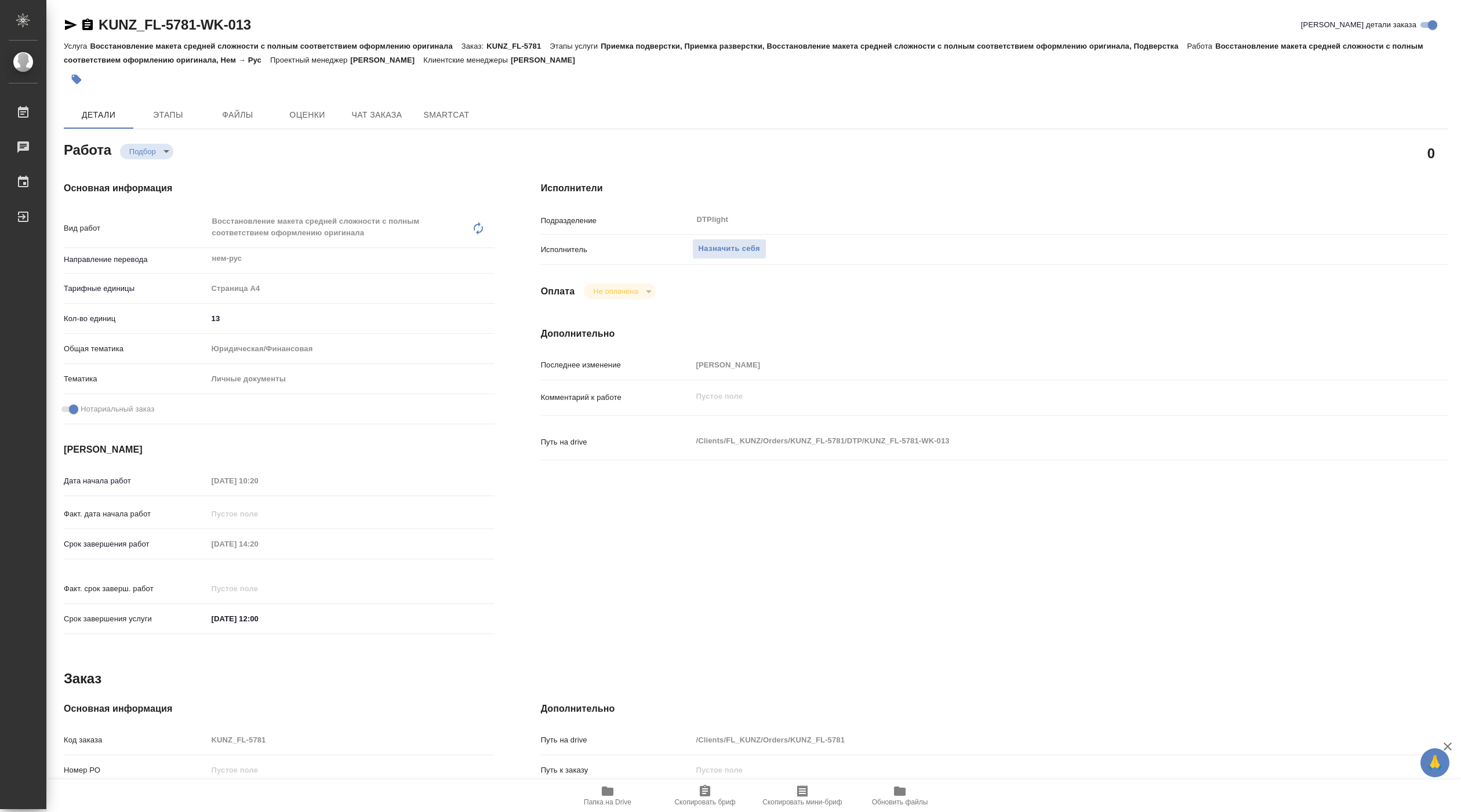
type textarea "x"
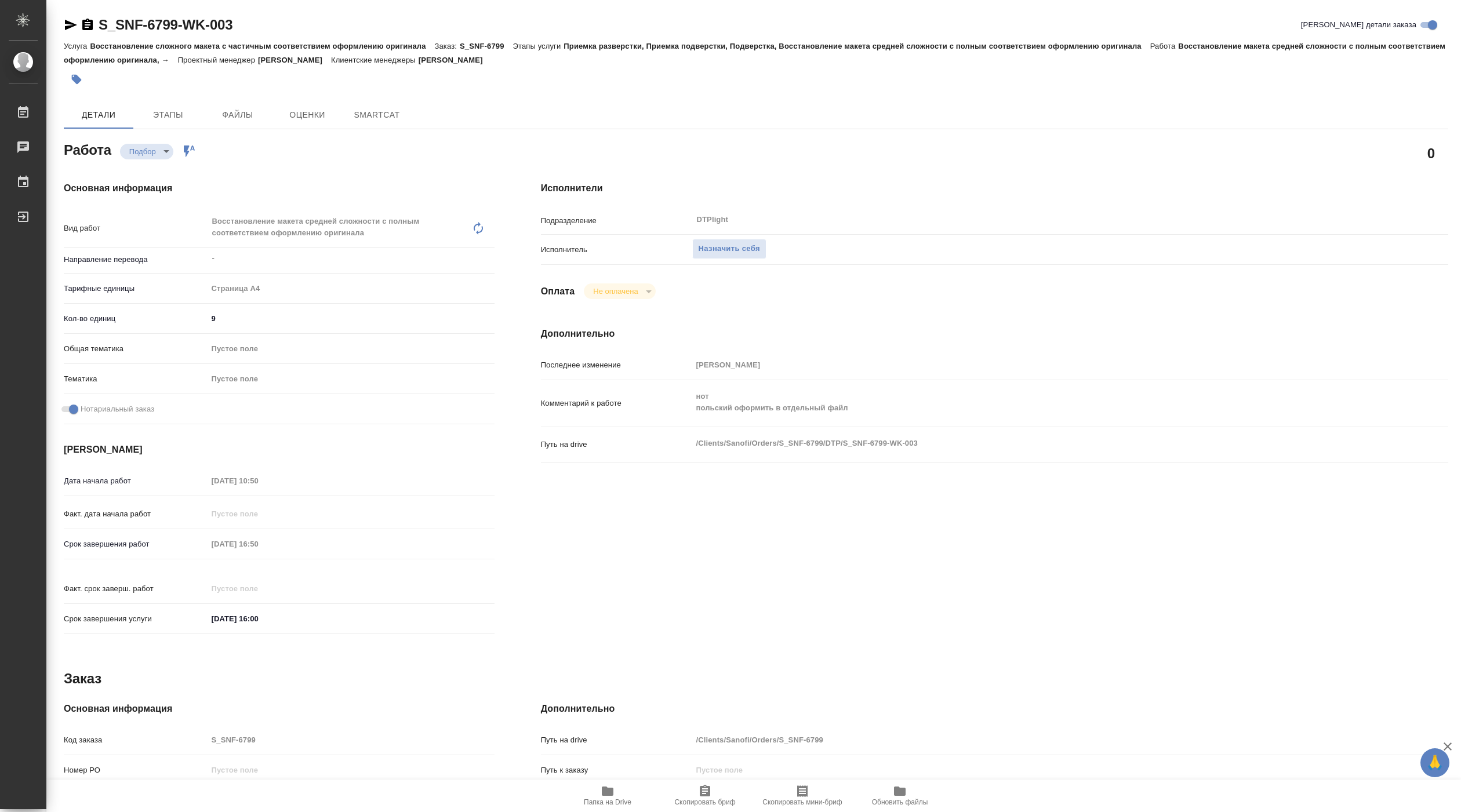
type textarea "x"
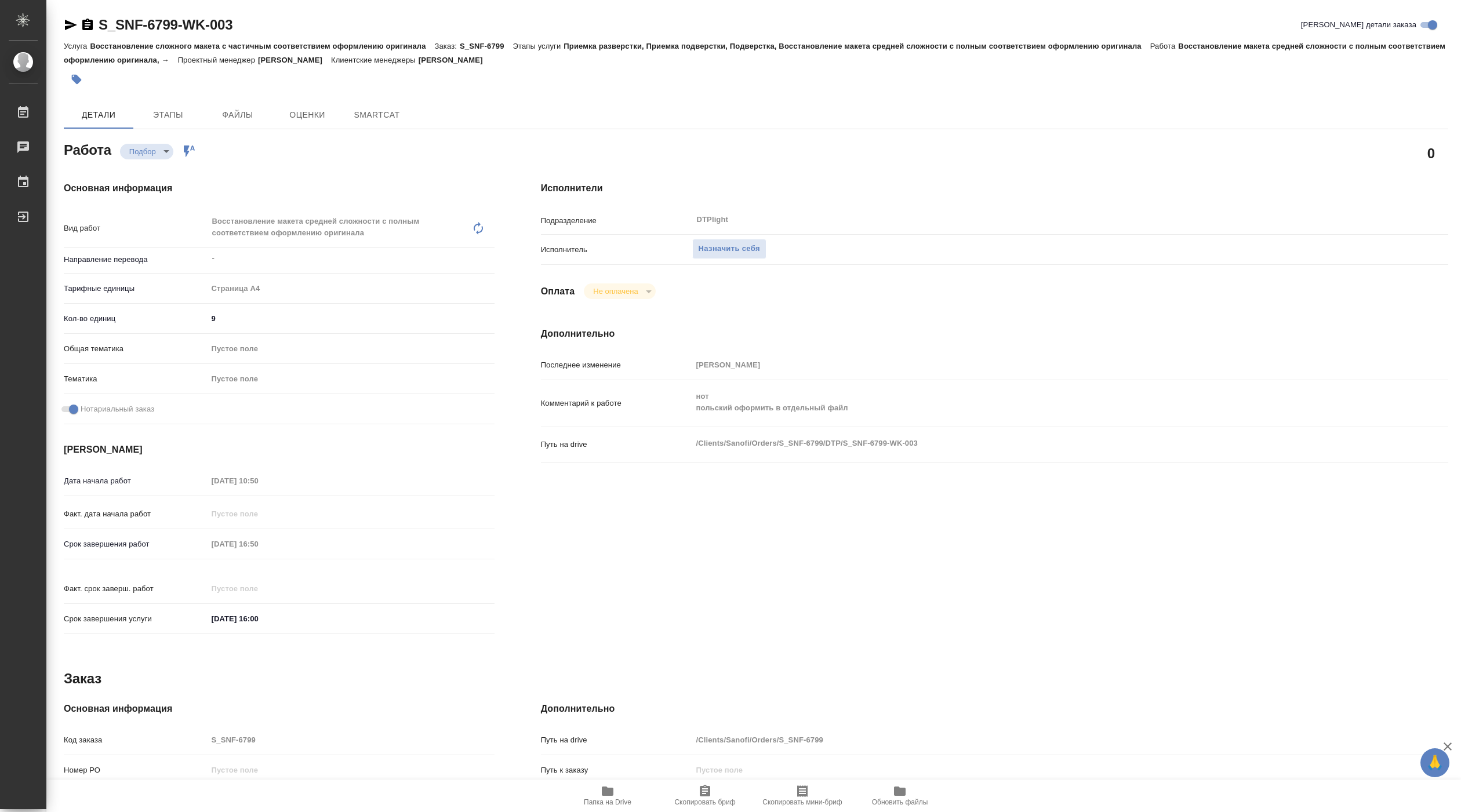
type textarea "x"
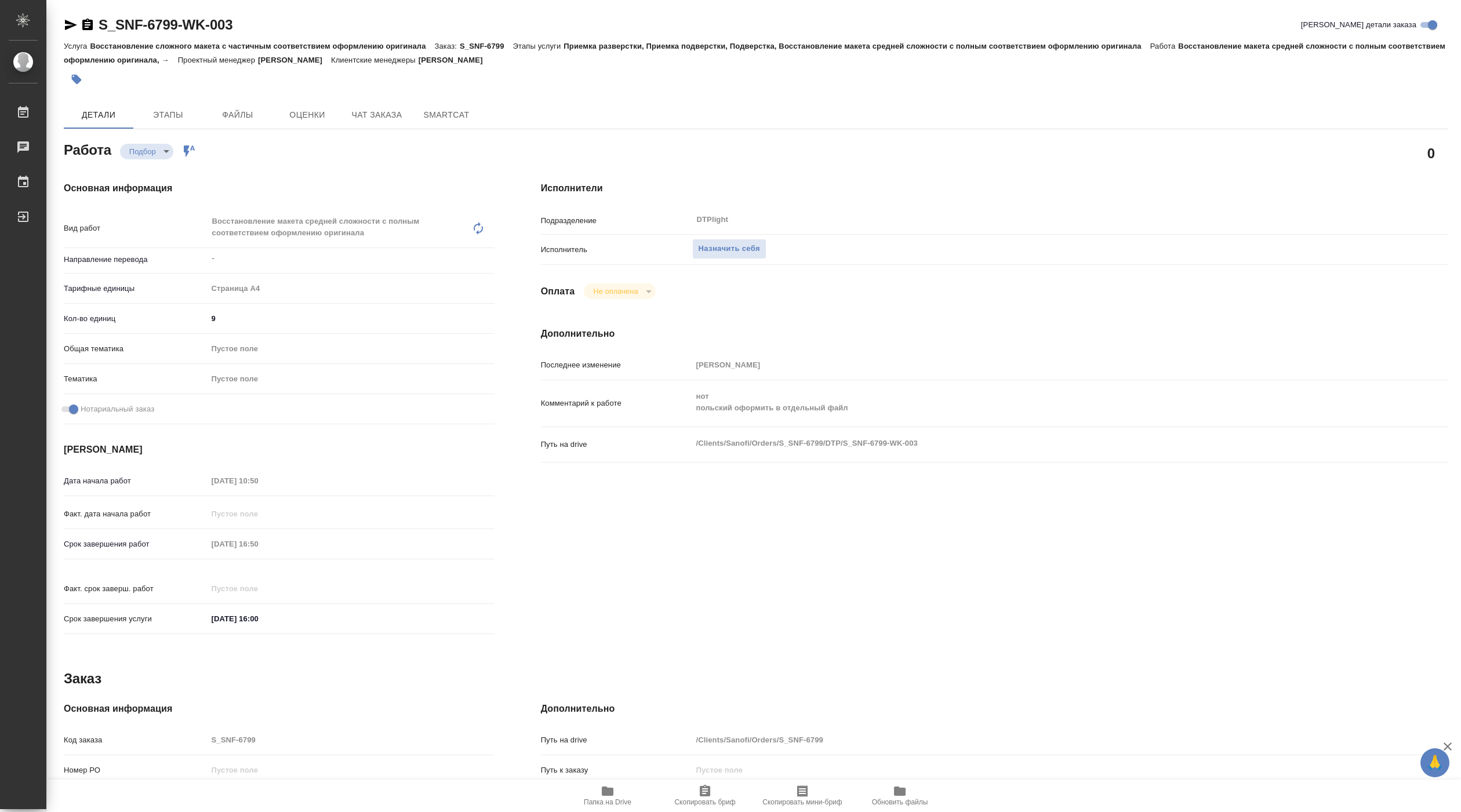
type textarea "x"
drag, startPoint x: 575, startPoint y: 443, endPoint x: 580, endPoint y: 426, distance: 17.7
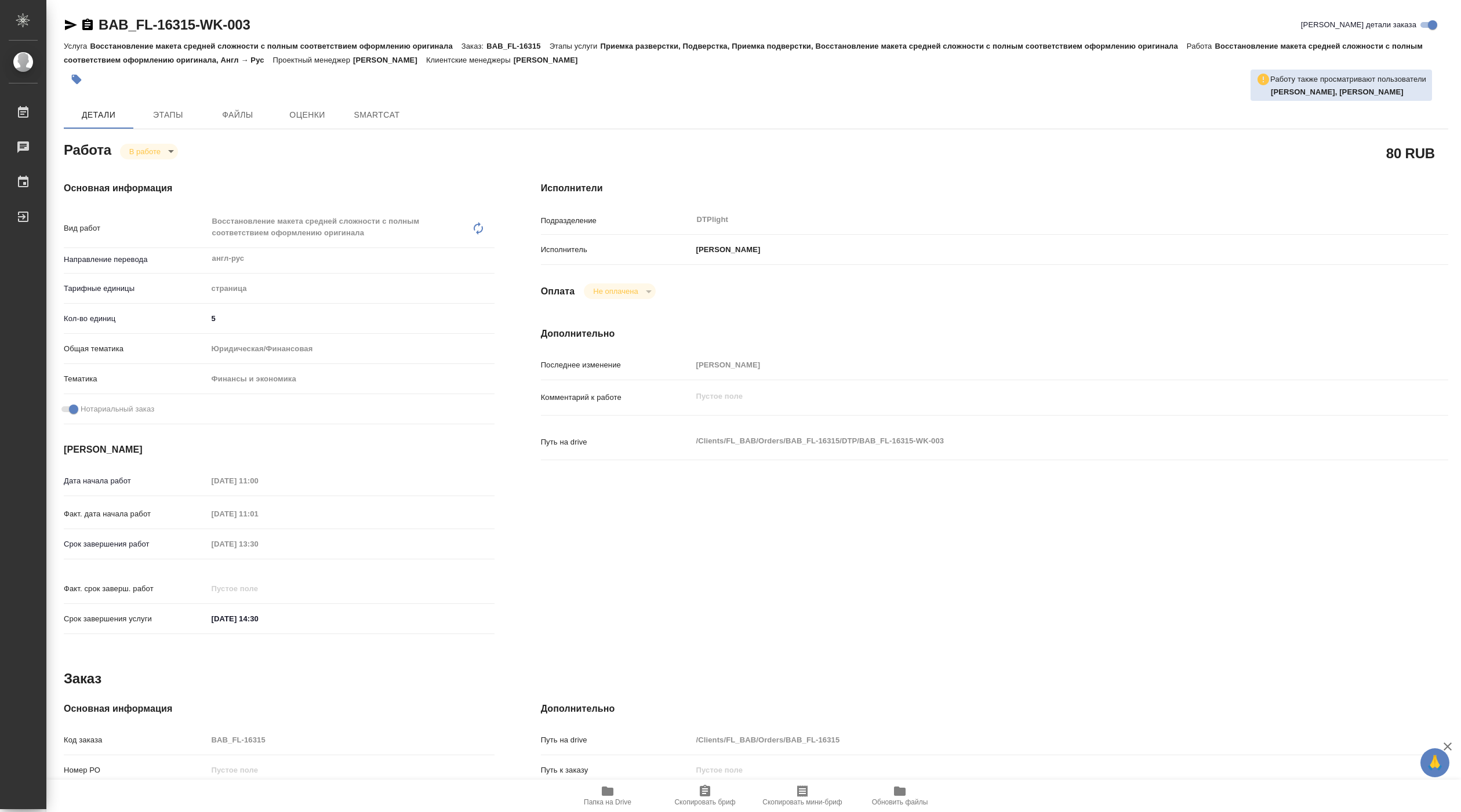
type textarea "x"
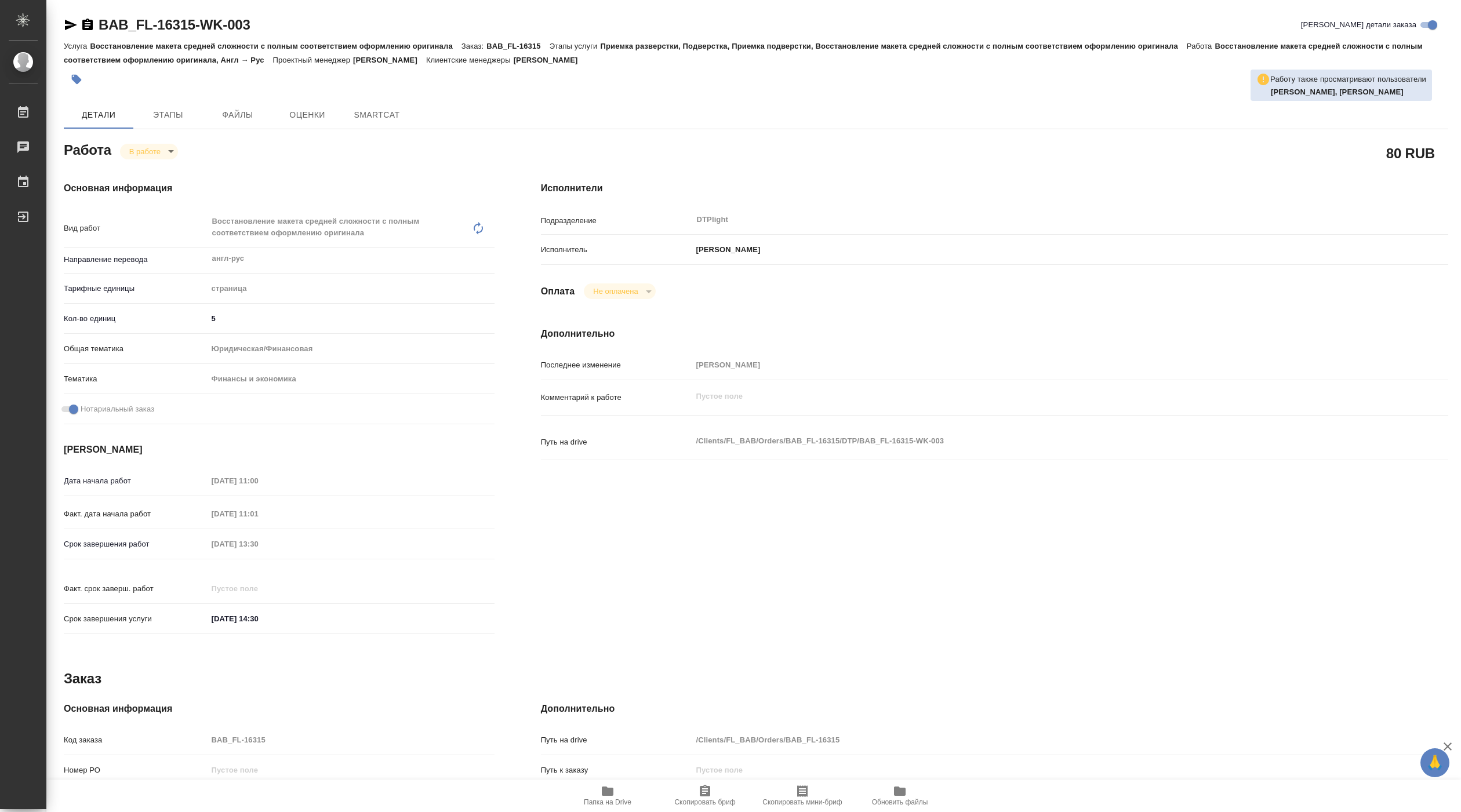
type textarea "x"
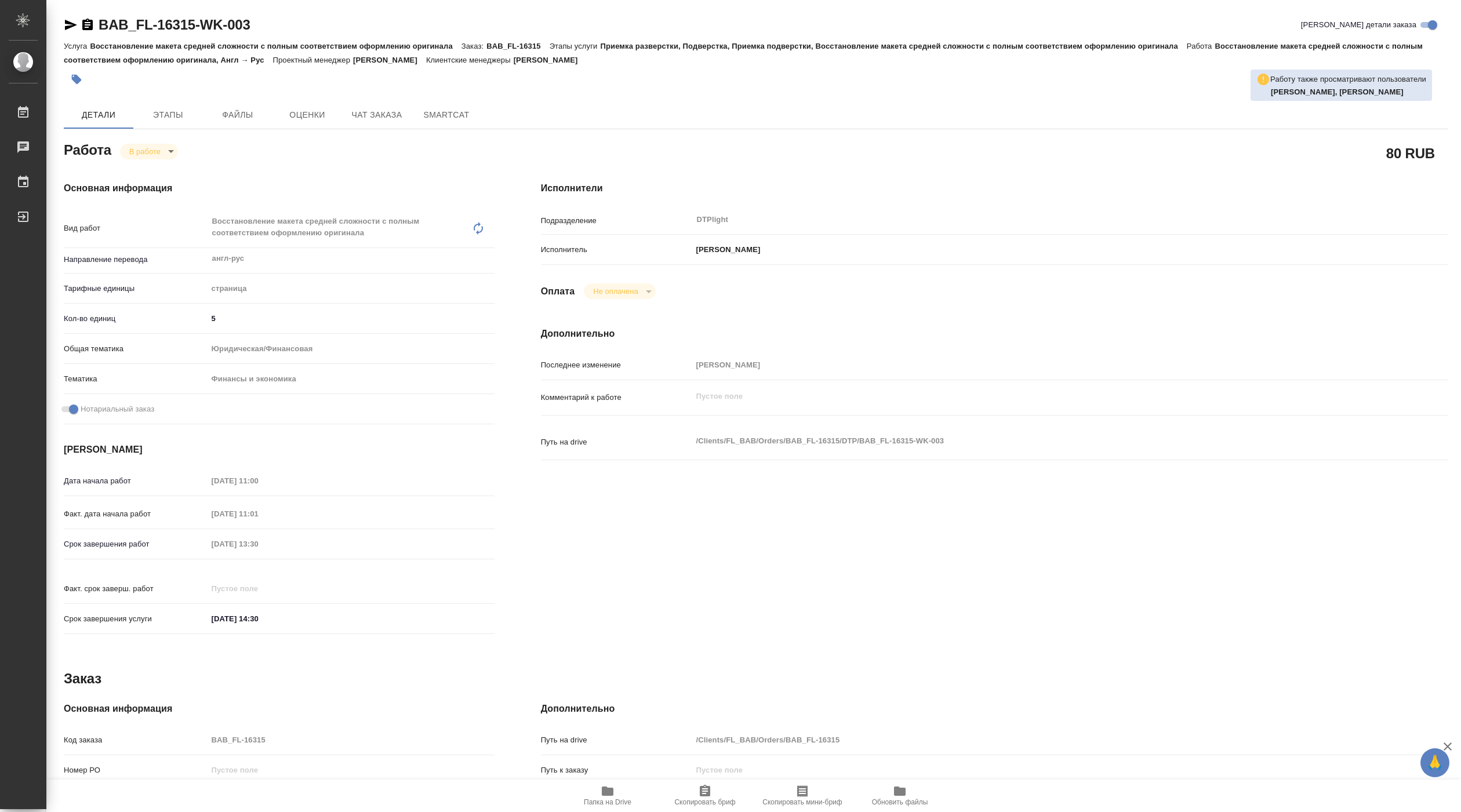
type textarea "x"
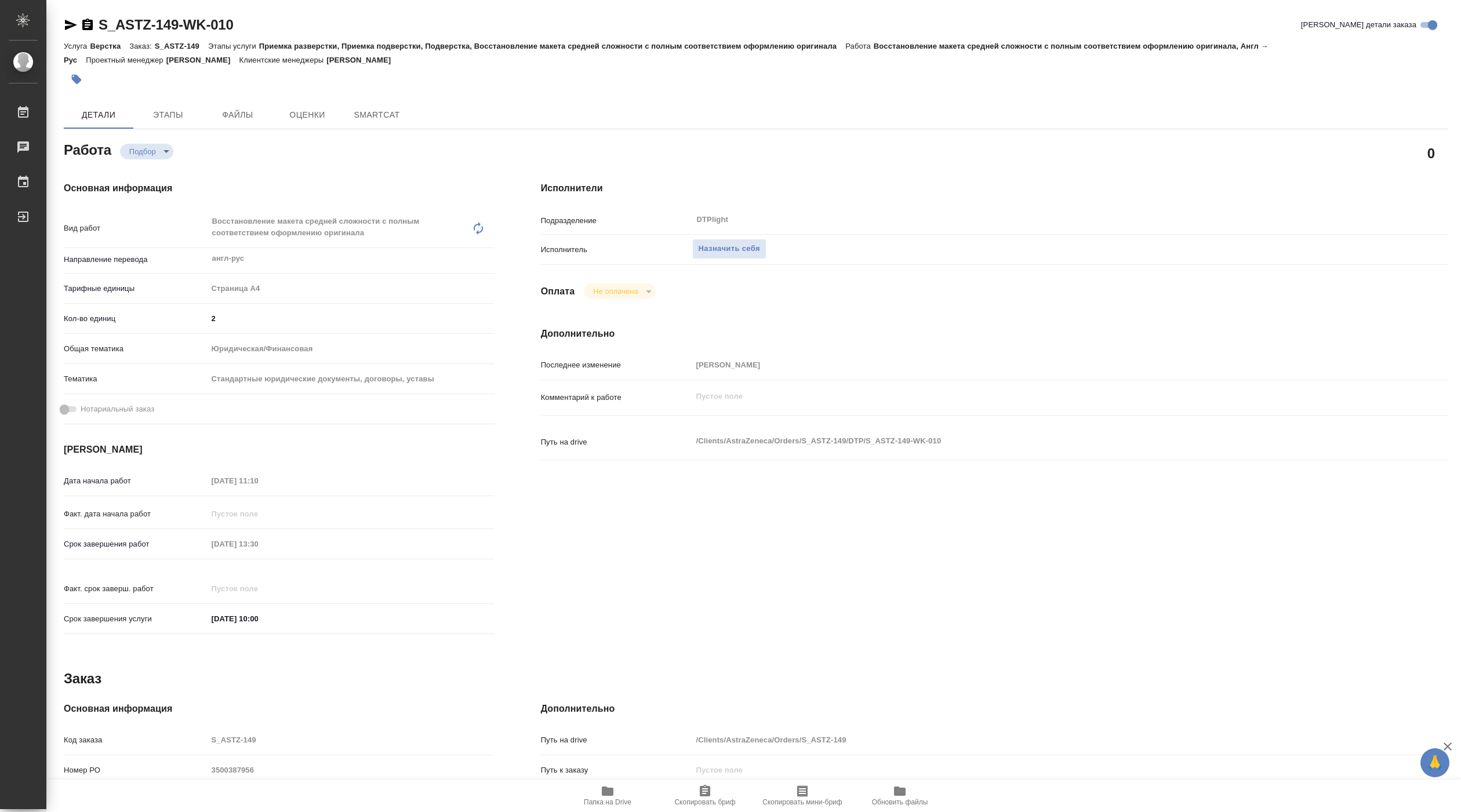
type textarea "x"
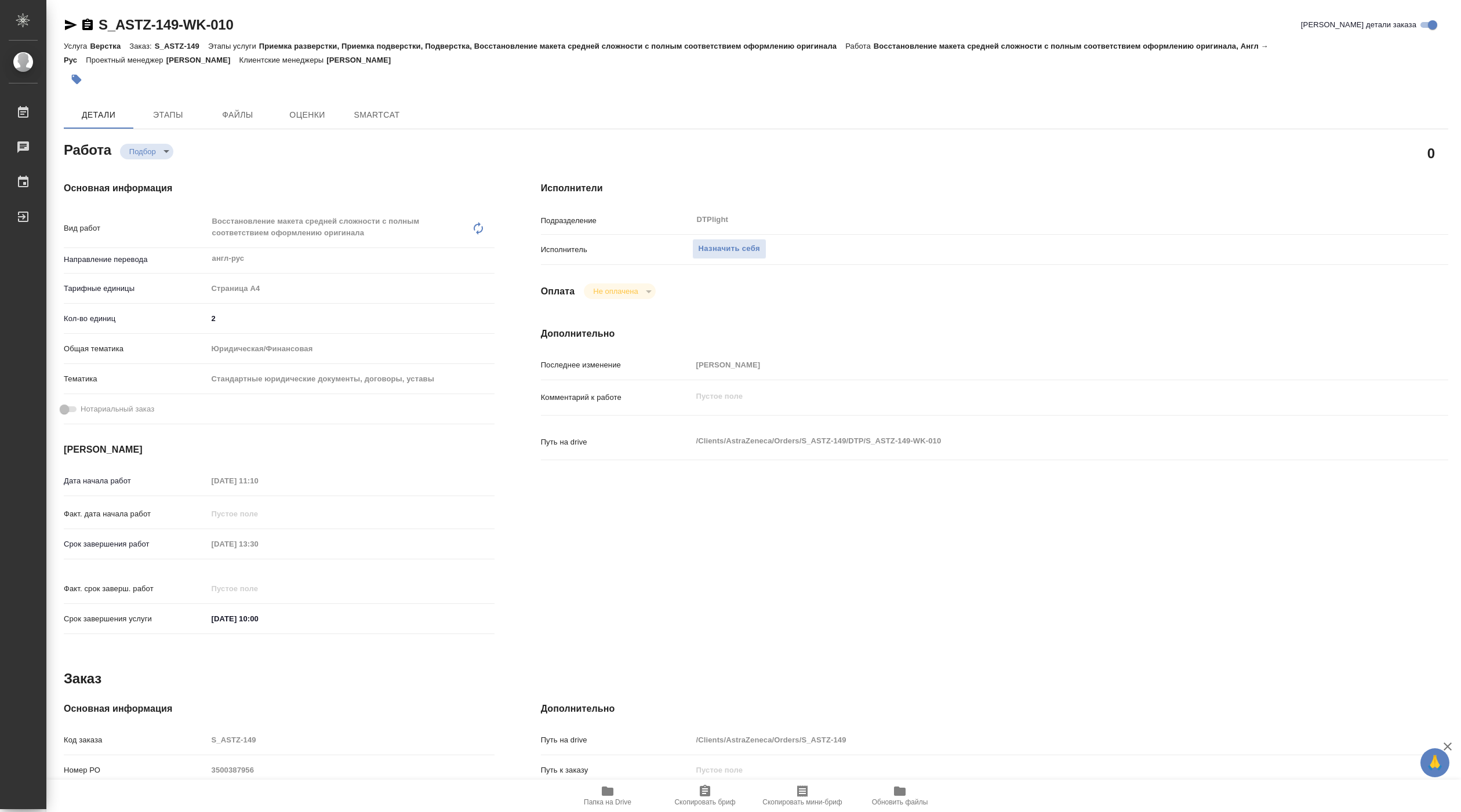
type textarea "x"
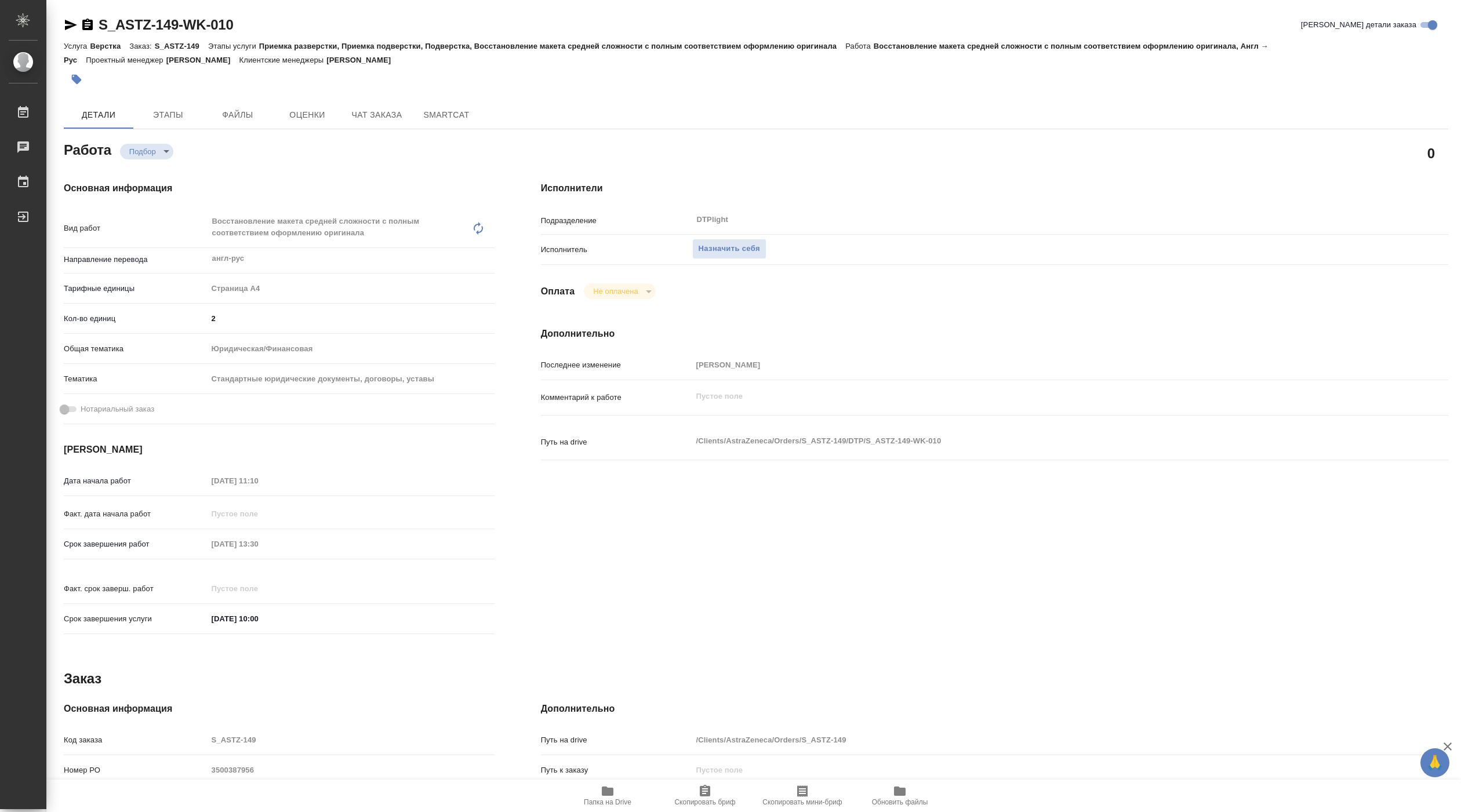
type textarea "x"
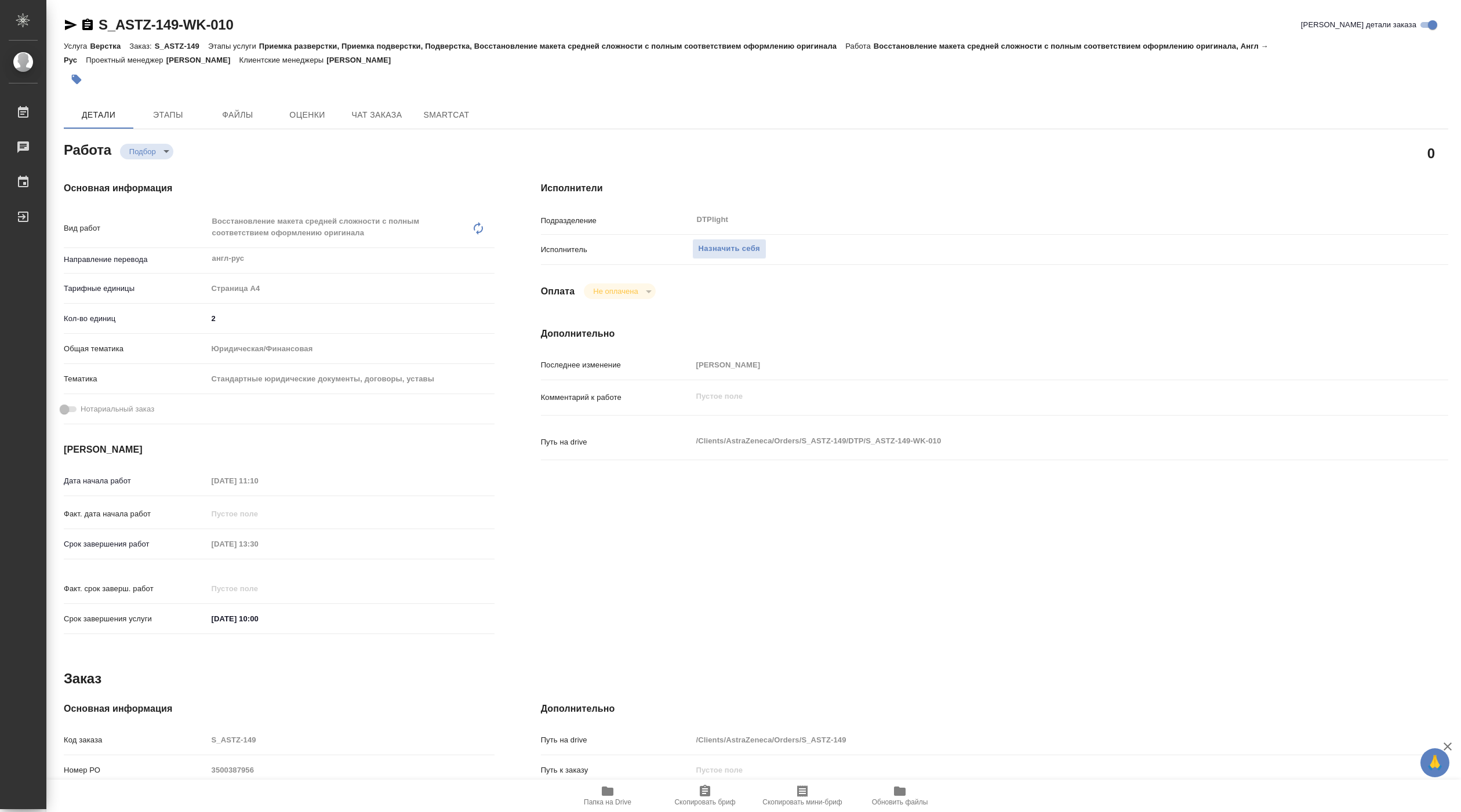
click at [623, 809] on button "Папка на Drive" at bounding box center [607, 795] width 97 height 33
type textarea "x"
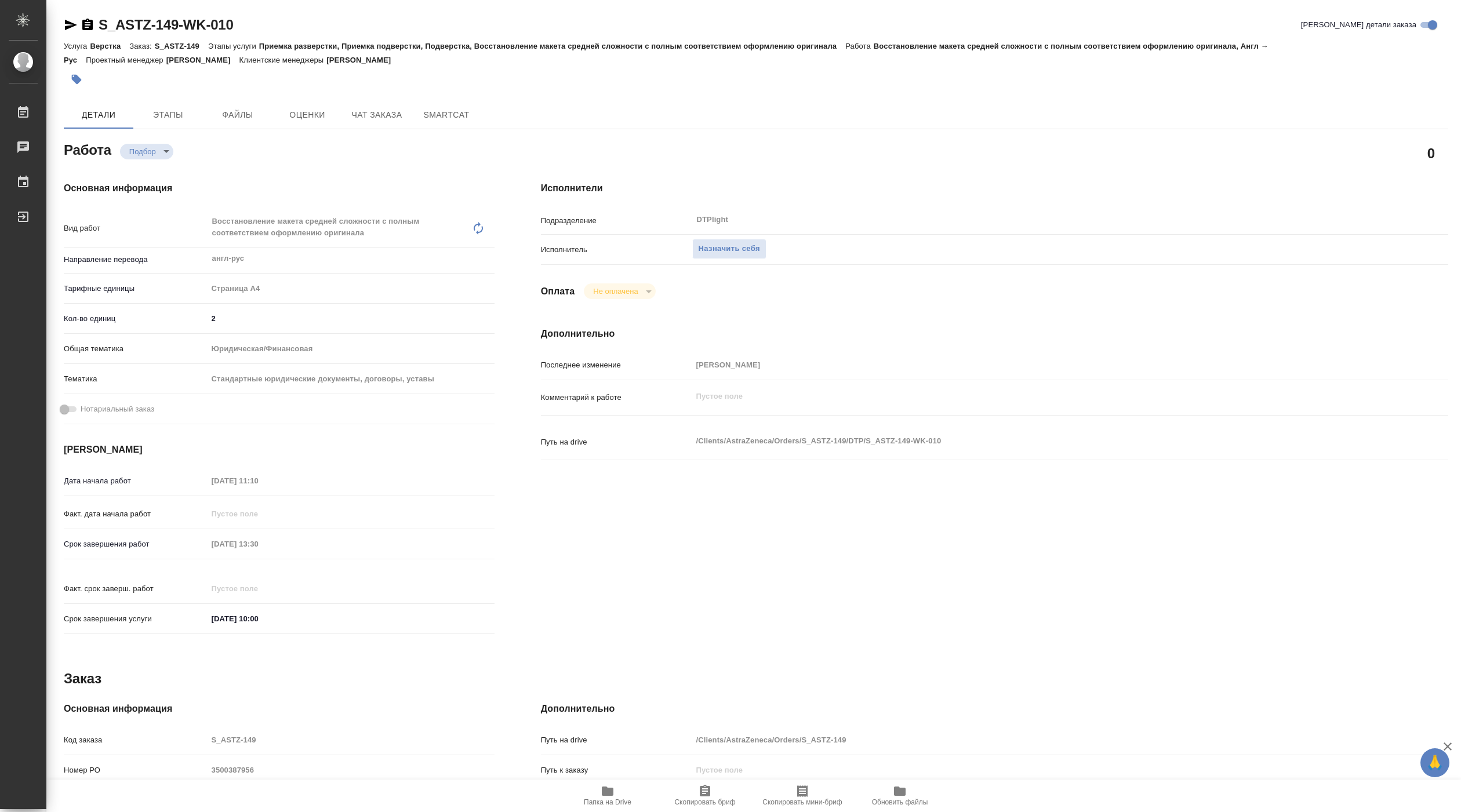
type textarea "x"
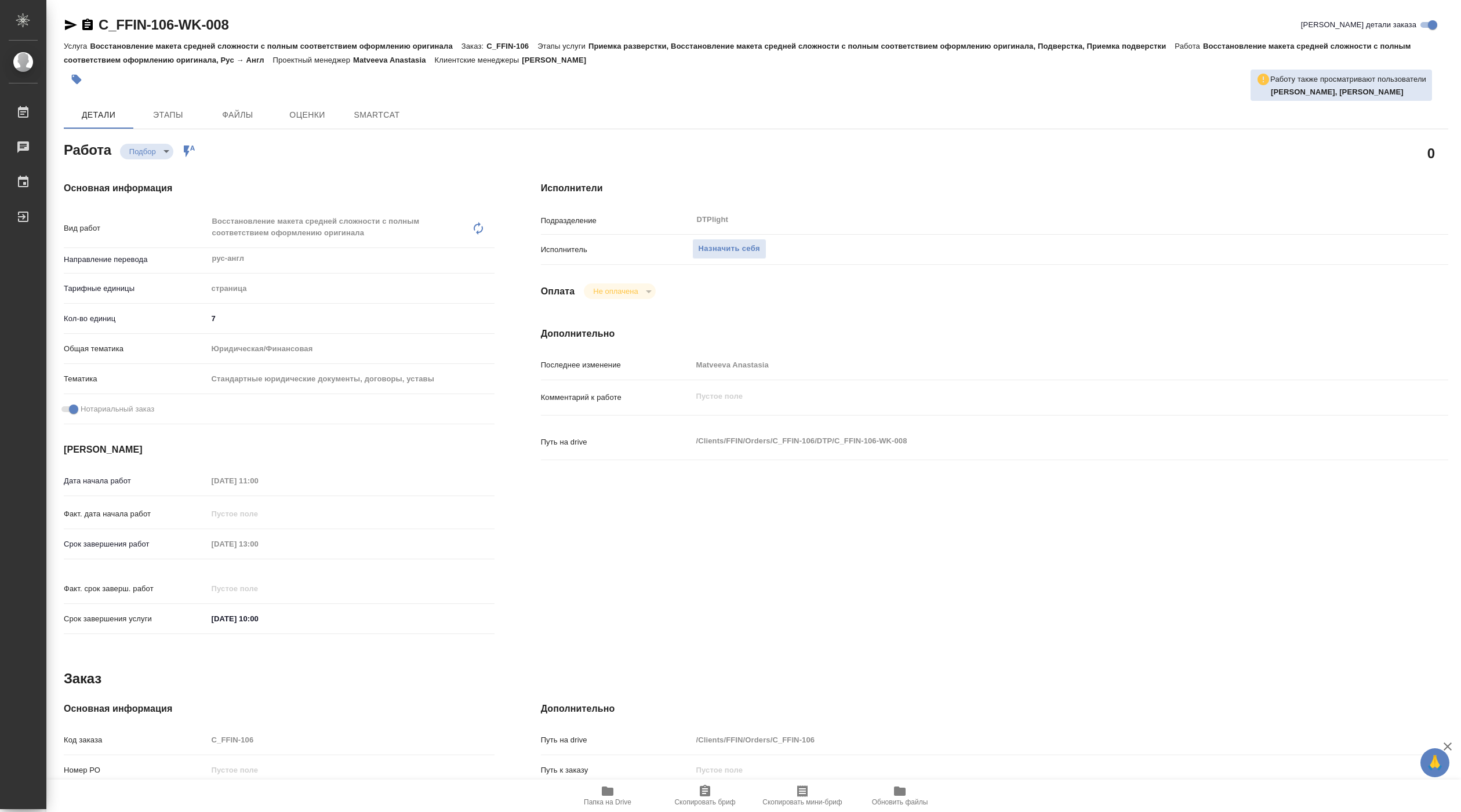
type textarea "x"
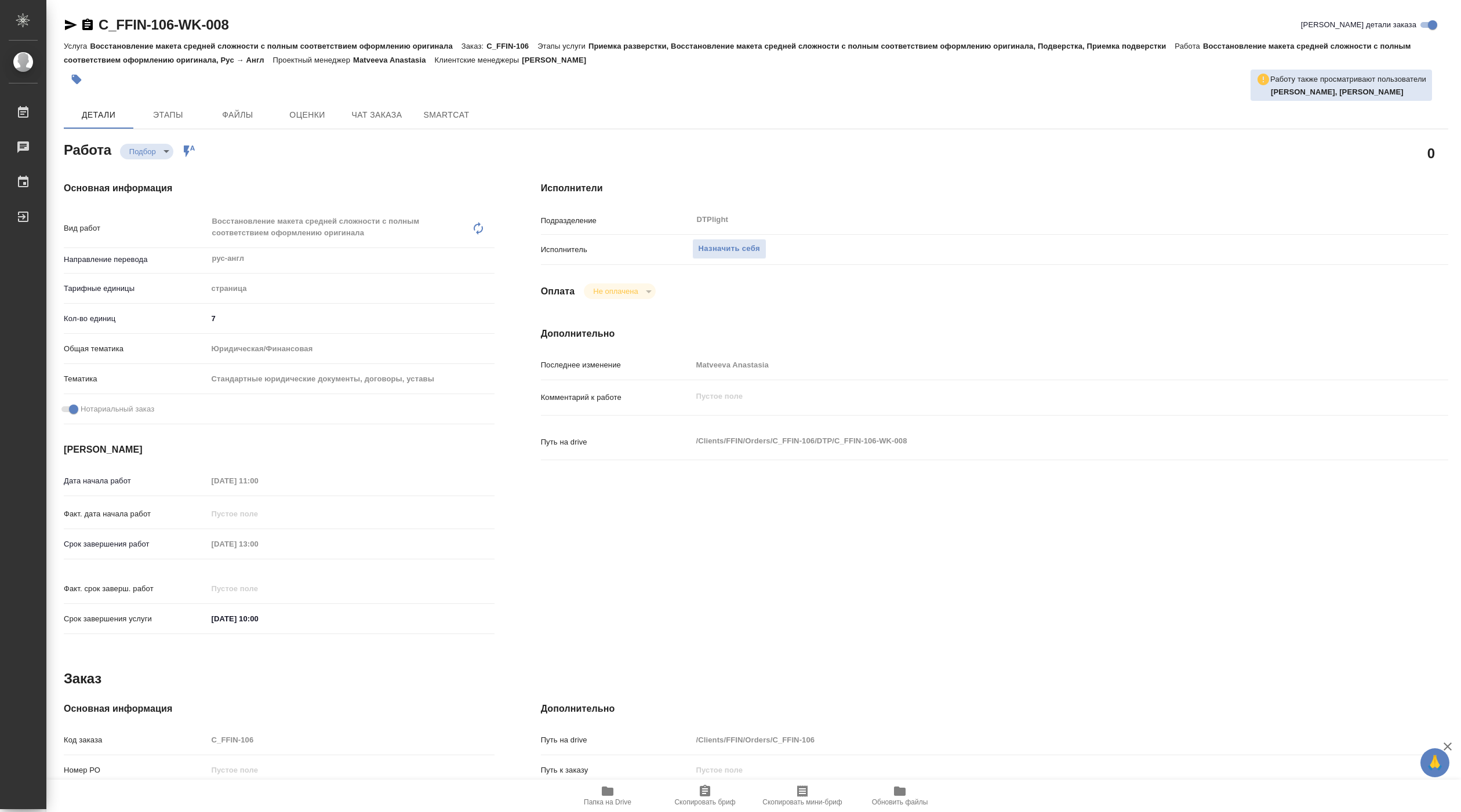
type textarea "x"
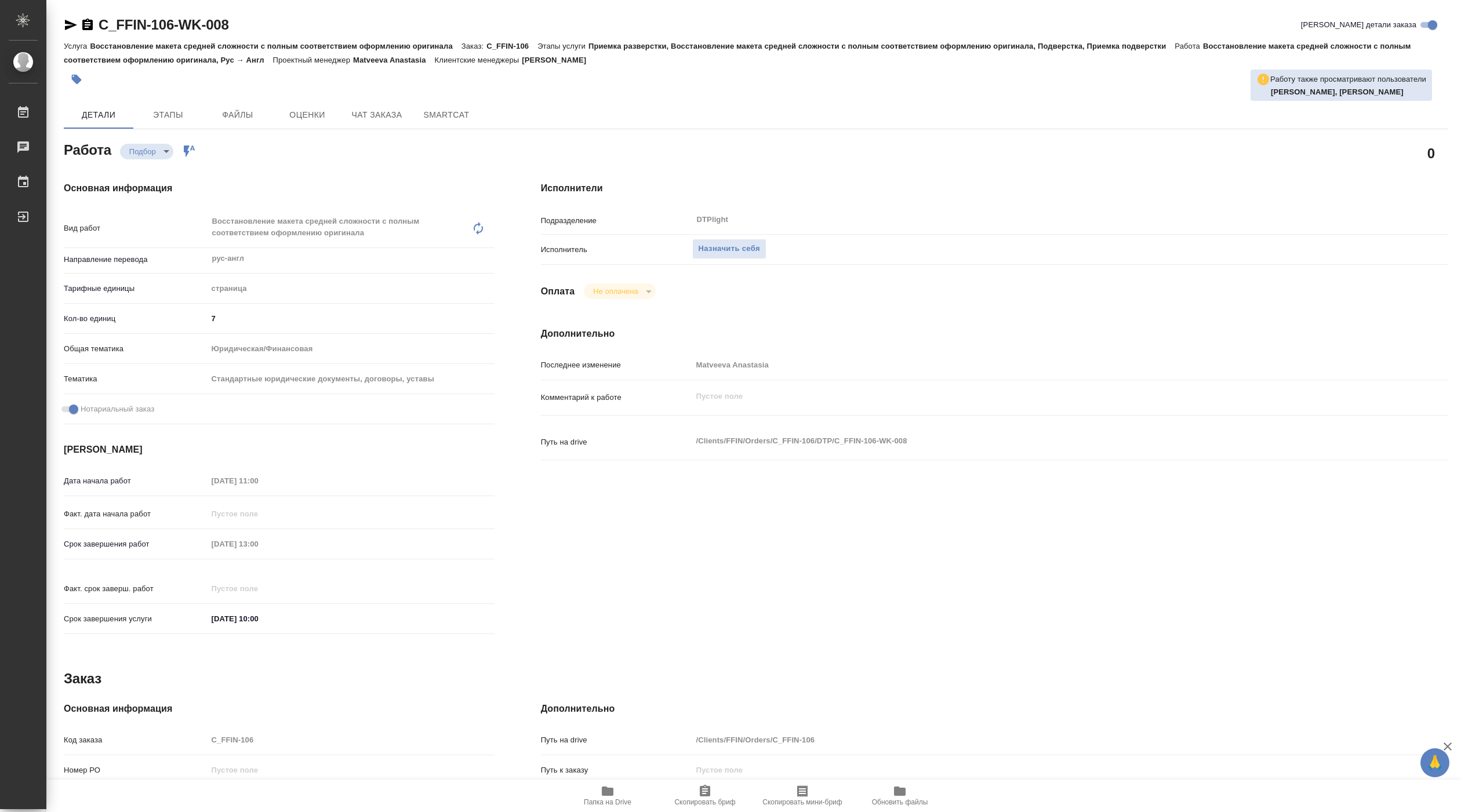
click at [614, 797] on span "Папка на Drive" at bounding box center [607, 795] width 83 height 22
type textarea "x"
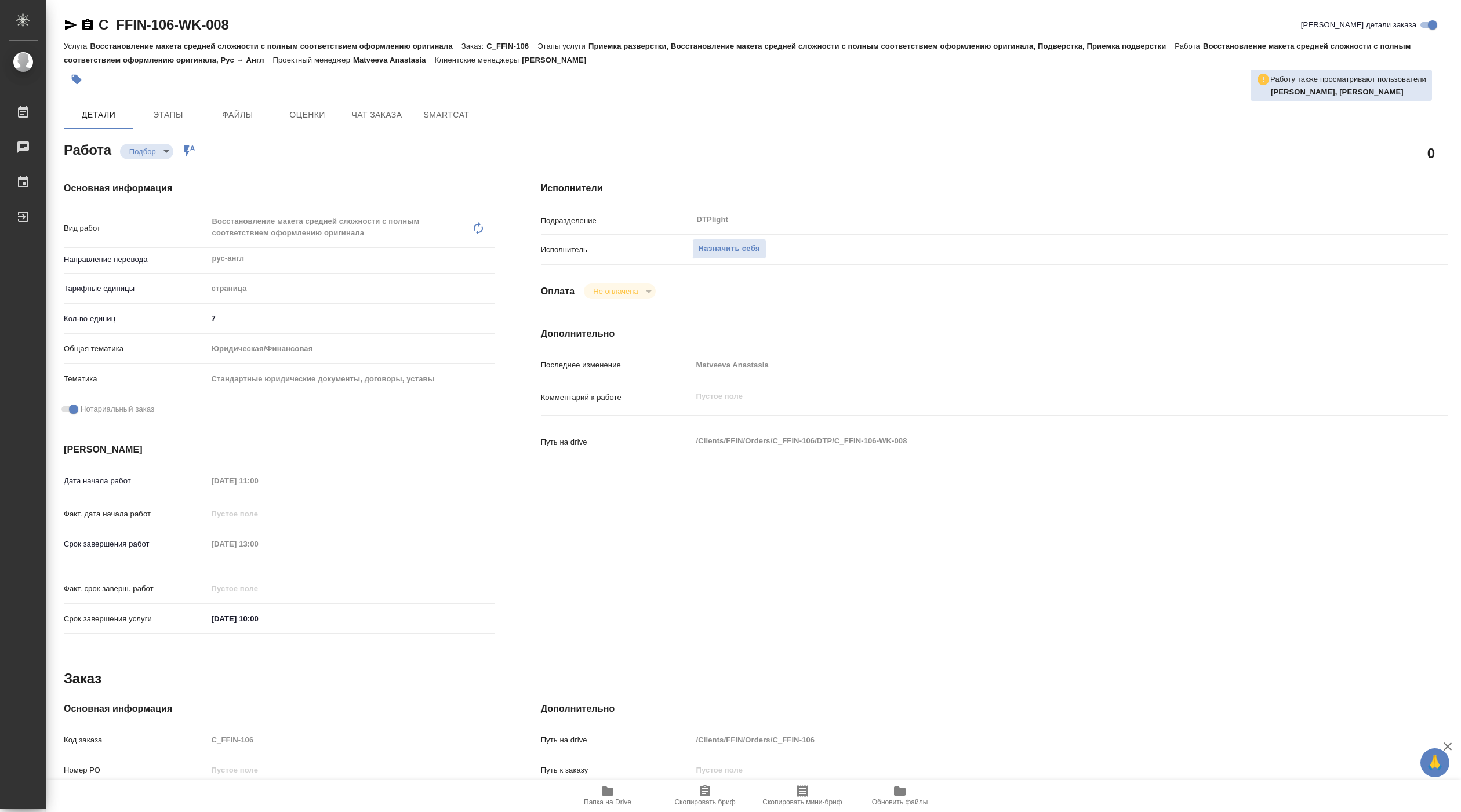
type textarea "x"
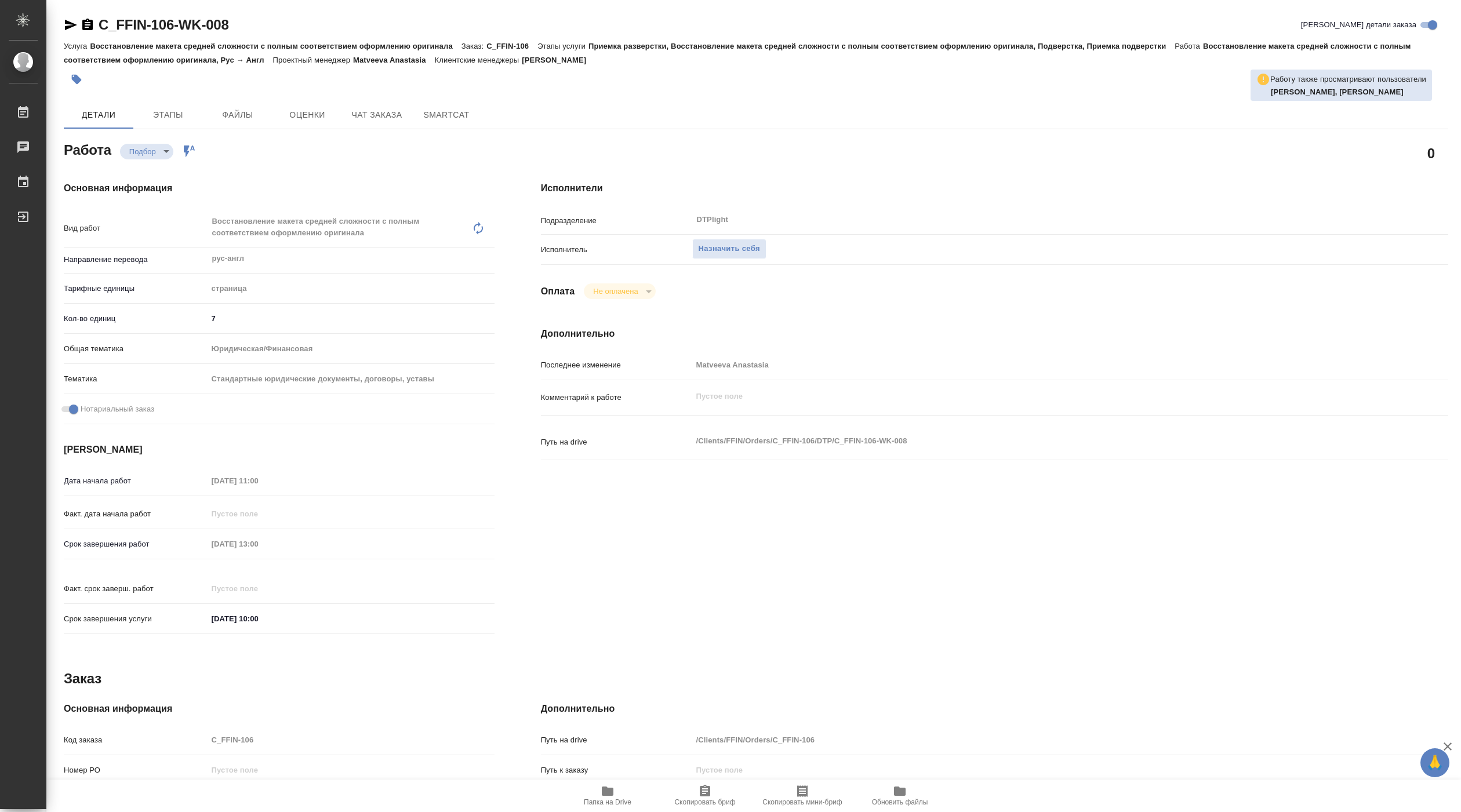
type textarea "x"
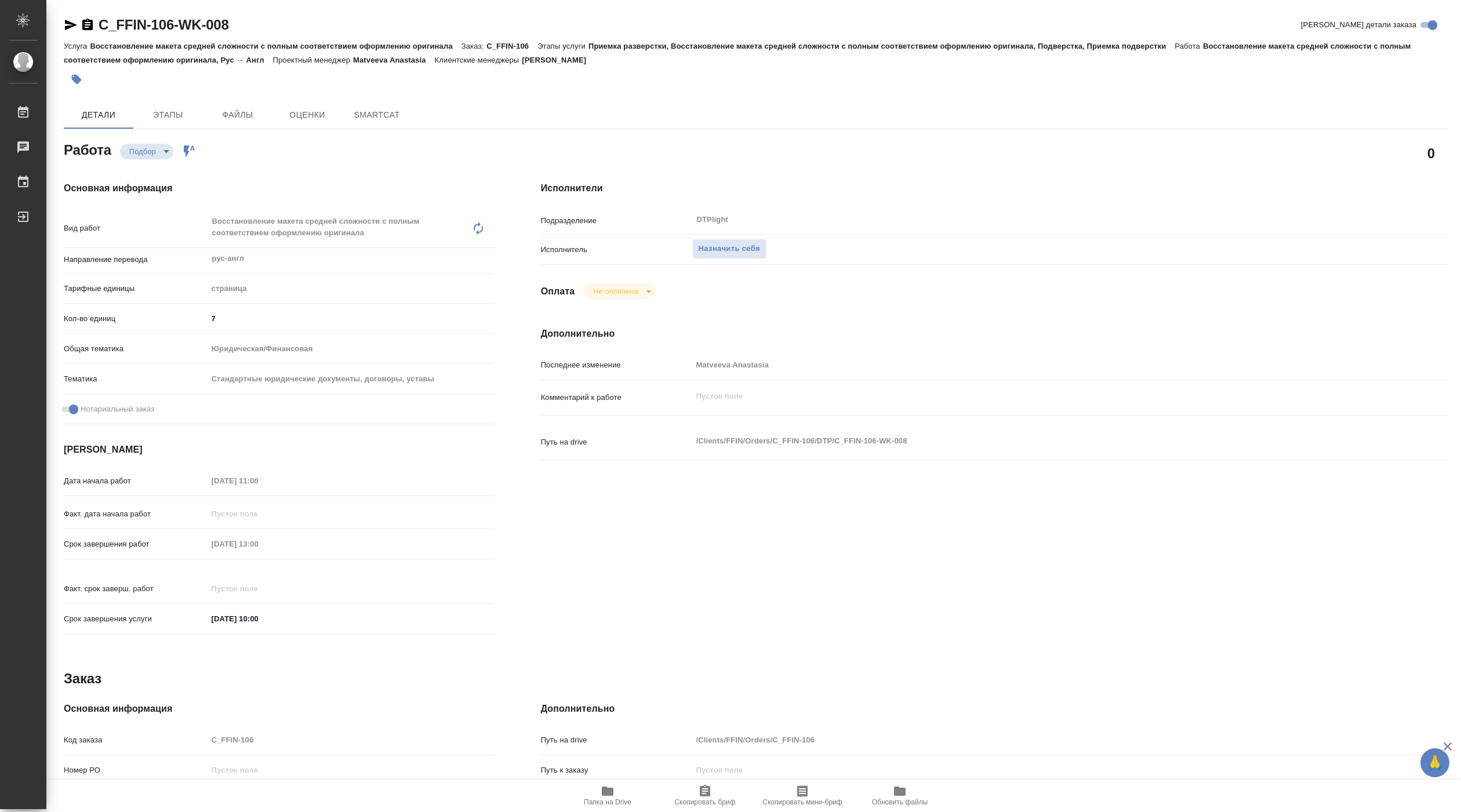
type textarea "x"
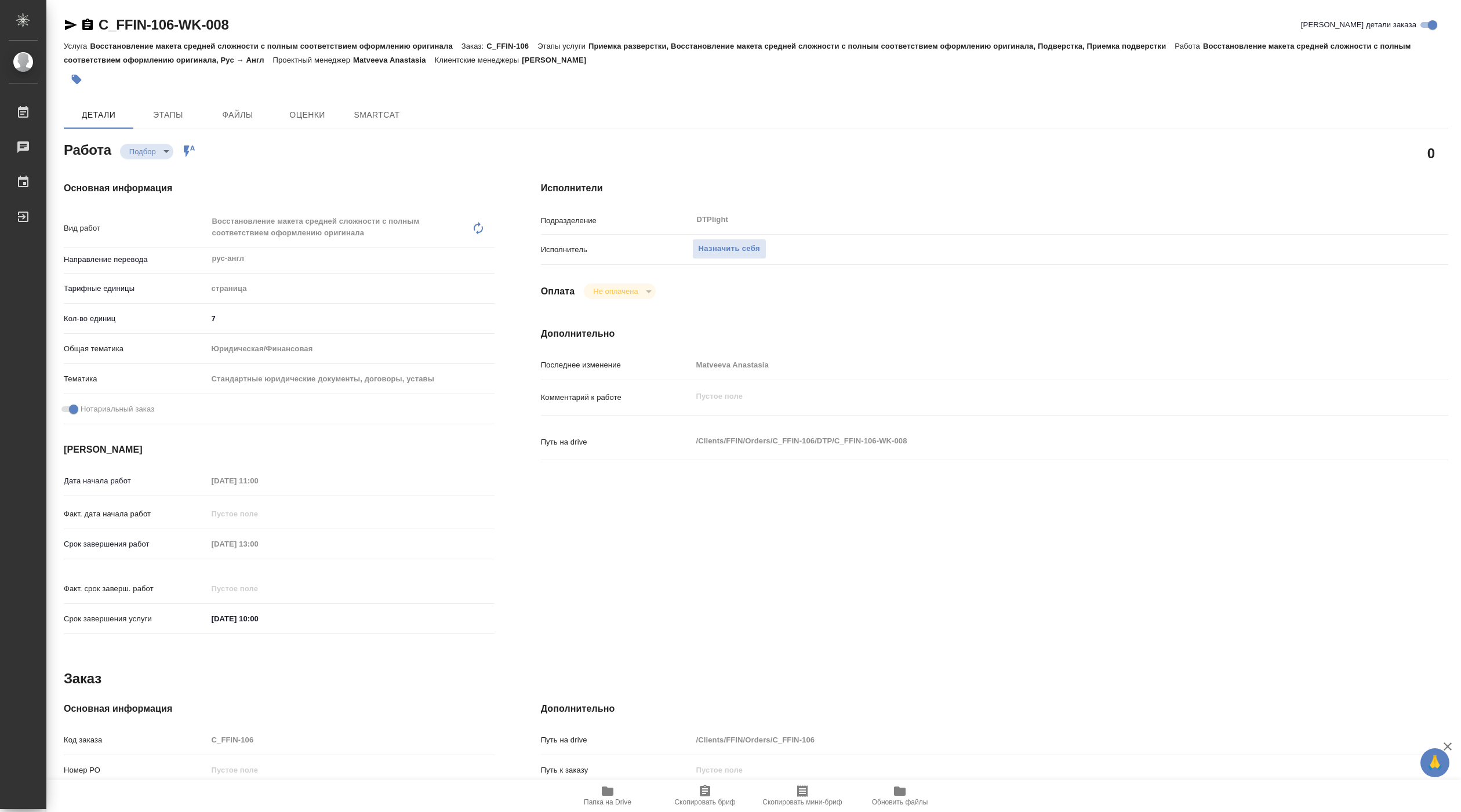
type textarea "x"
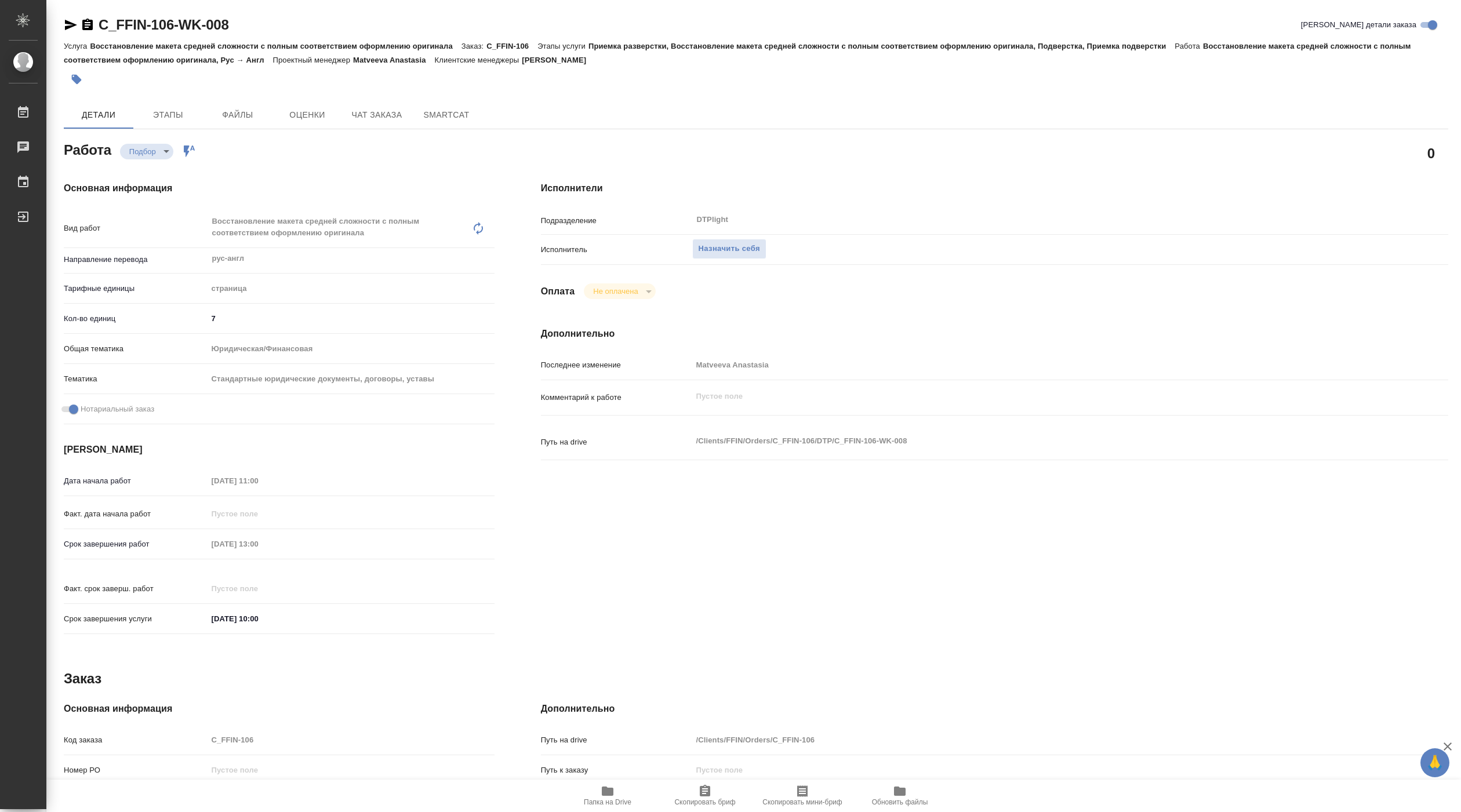
type textarea "x"
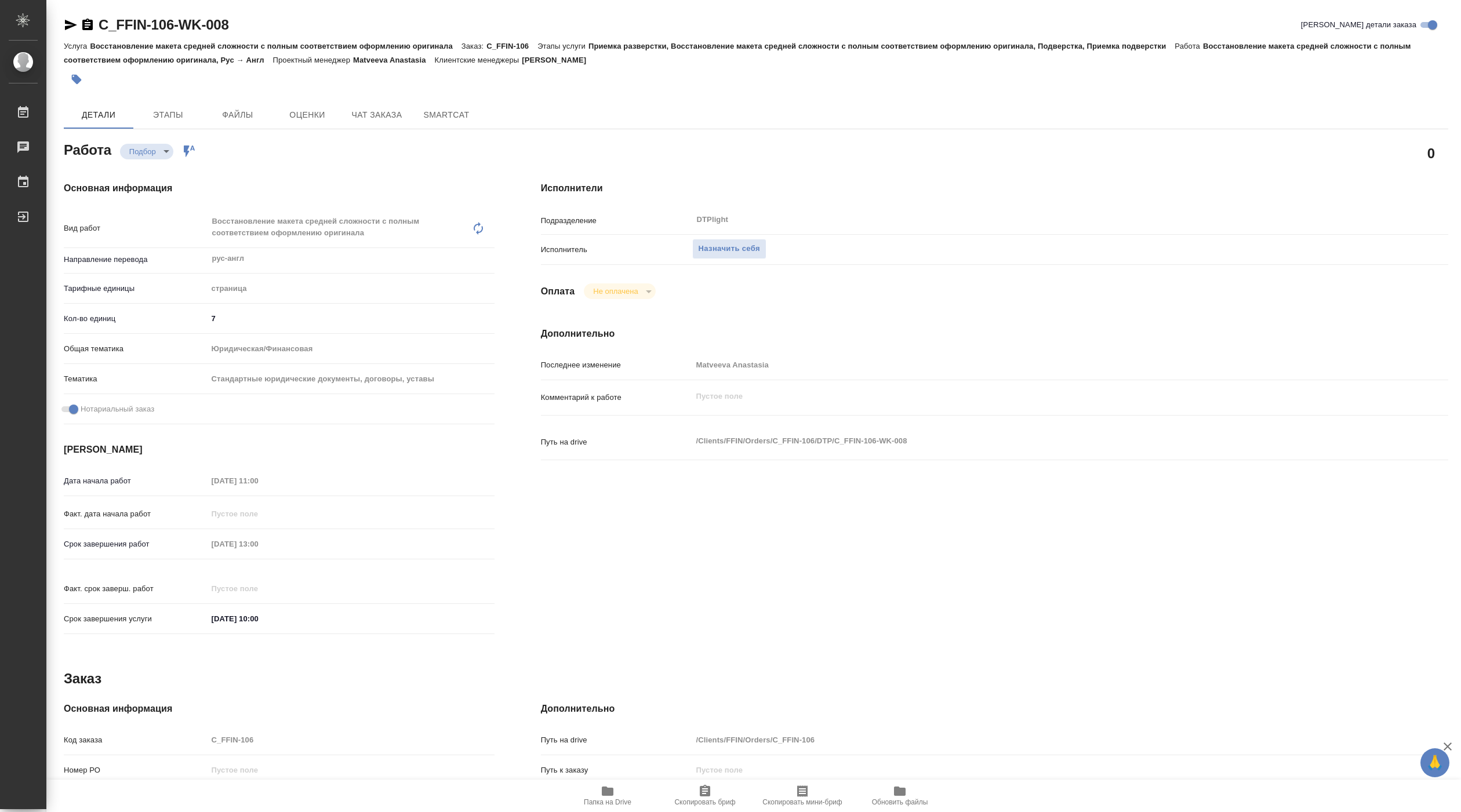
type textarea "x"
click at [757, 252] on span "Назначить себя" at bounding box center [730, 249] width 62 height 13
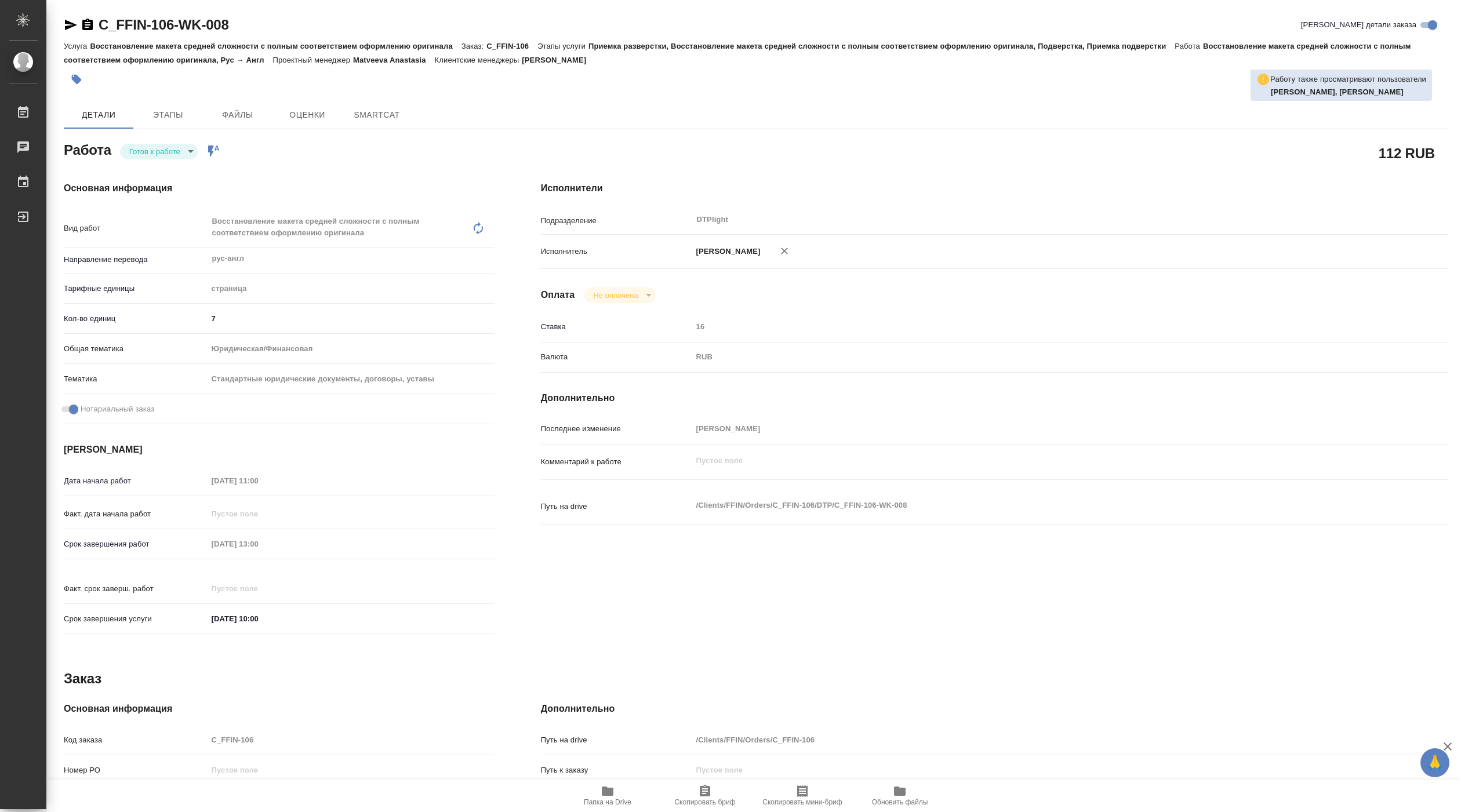
type textarea "x"
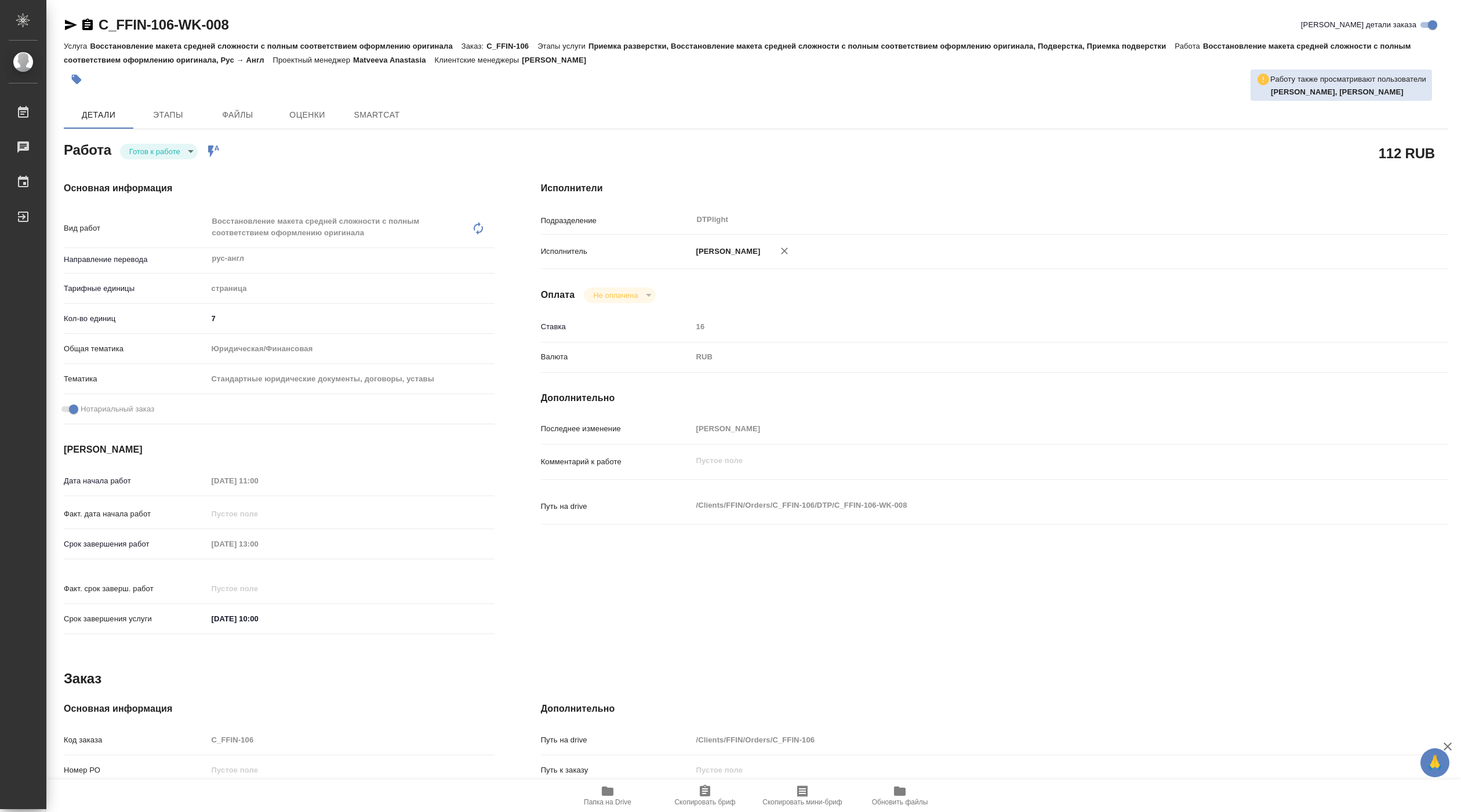
type textarea "x"
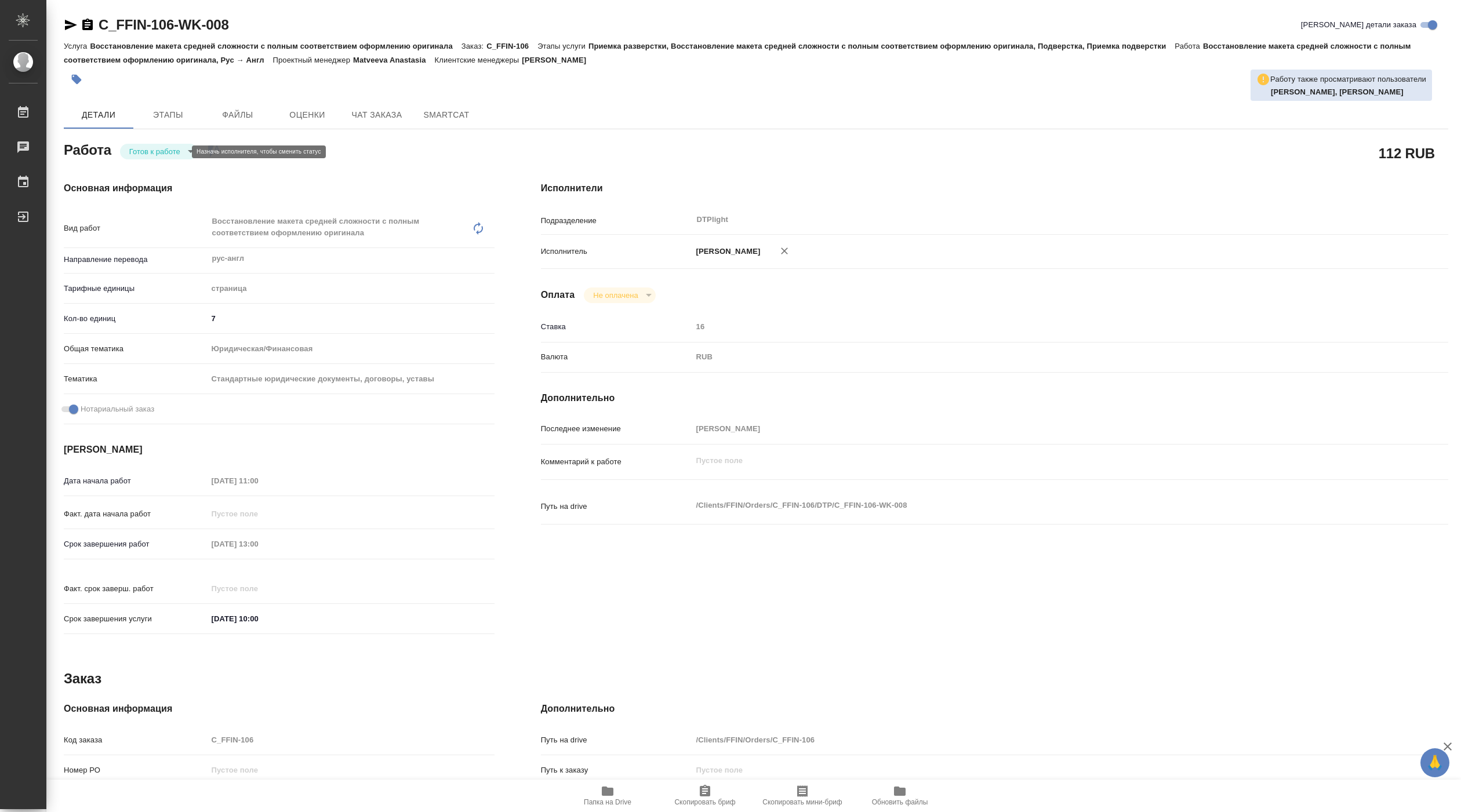
click at [174, 150] on body "🙏 .cls-1 fill:#fff; AWATERA [PERSON_NAME] Работы Чаты График Выйти C_FFIN-106-W…" at bounding box center [730, 406] width 1461 height 812
type textarea "x"
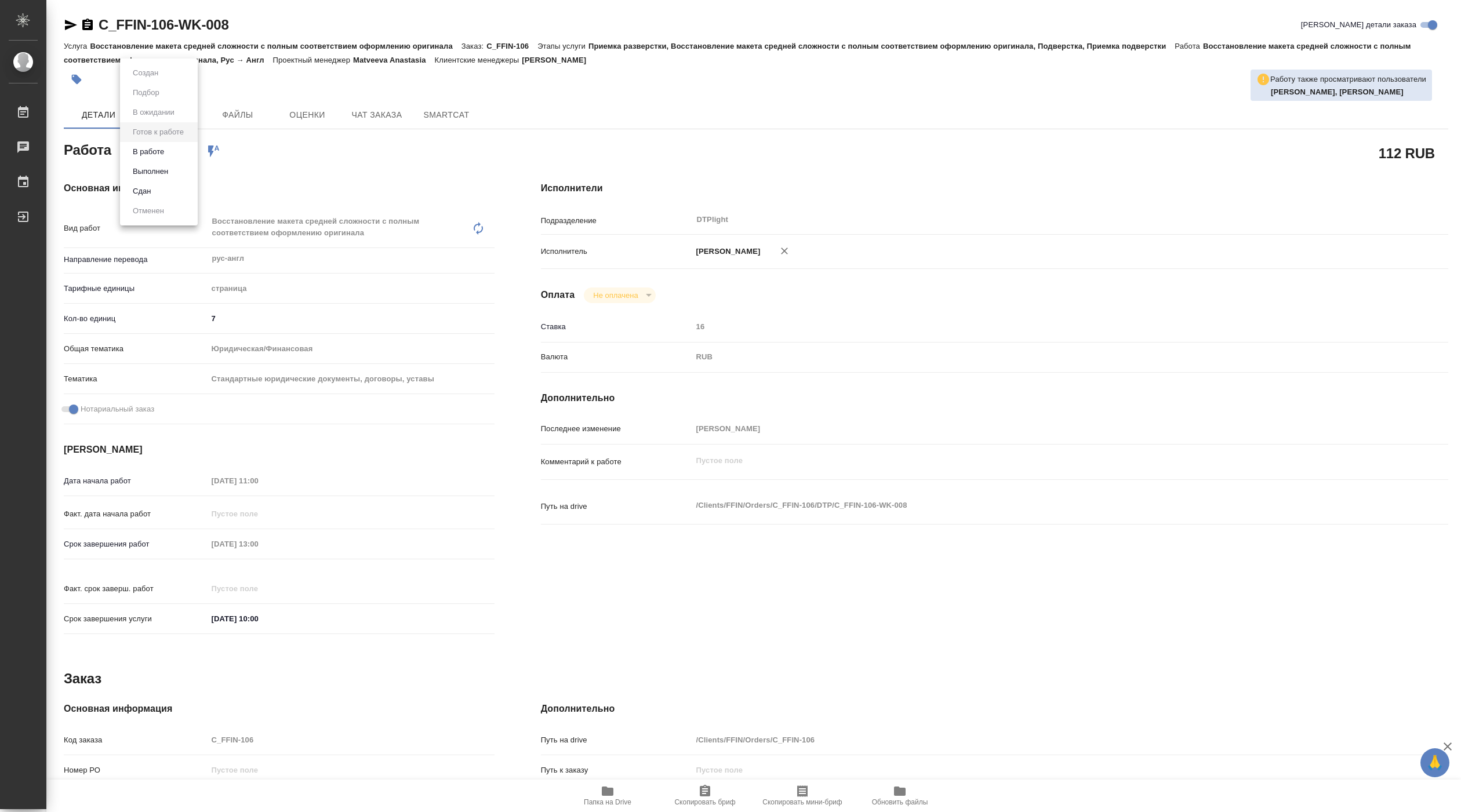
type textarea "x"
click at [166, 152] on button "В работе" at bounding box center [148, 152] width 38 height 13
type textarea "x"
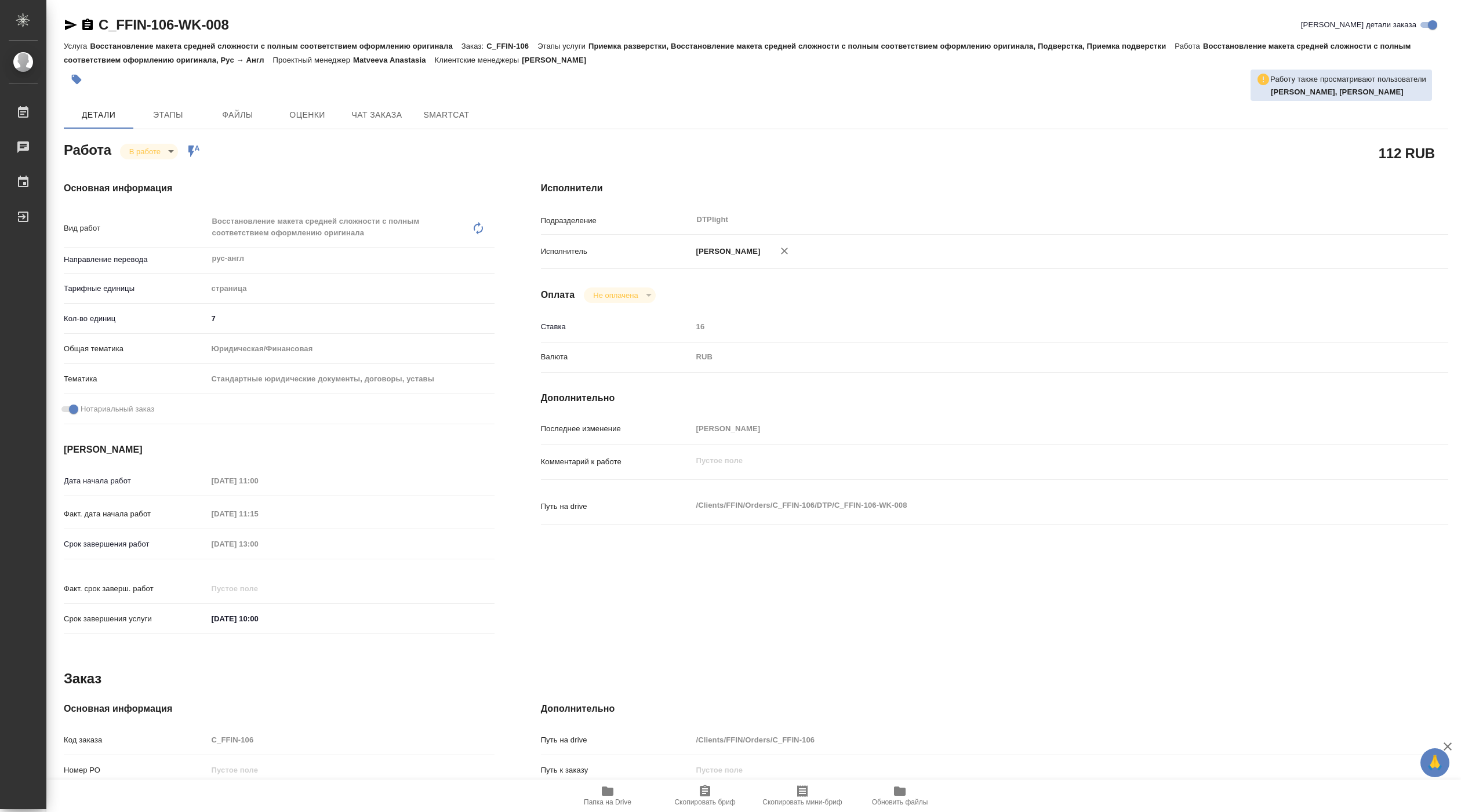
type textarea "x"
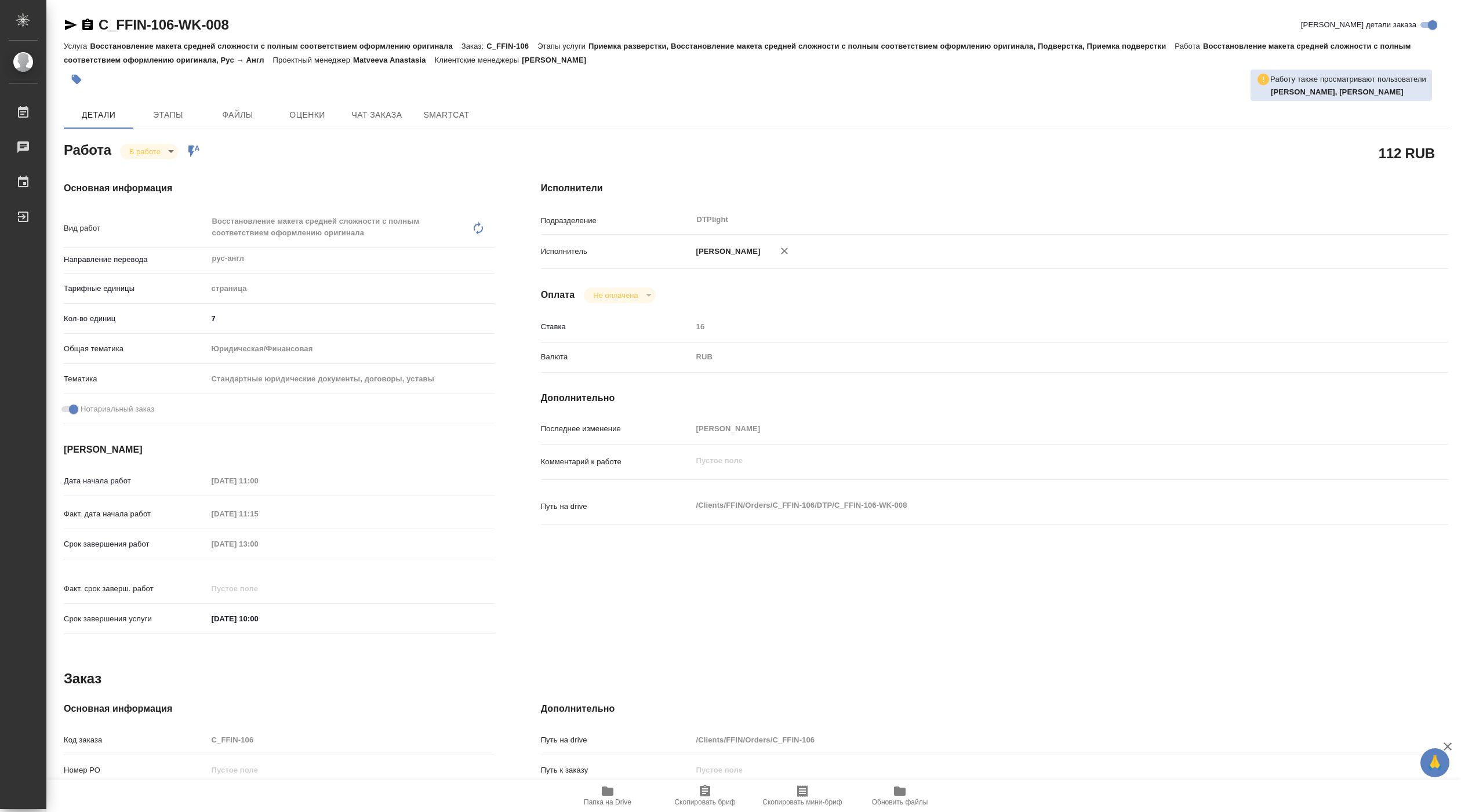
type textarea "x"
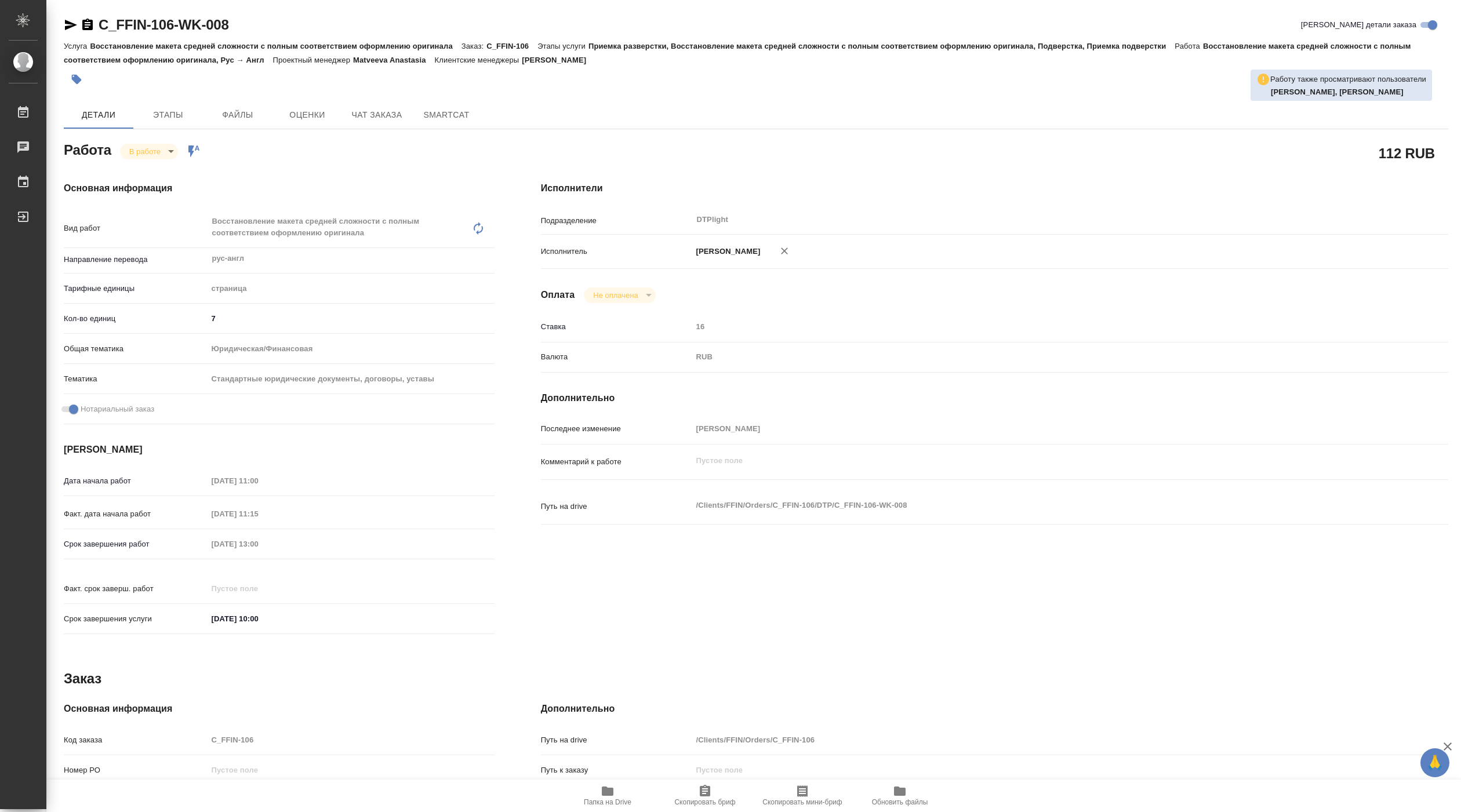
type textarea "x"
